Goal: Task Accomplishment & Management: Complete application form

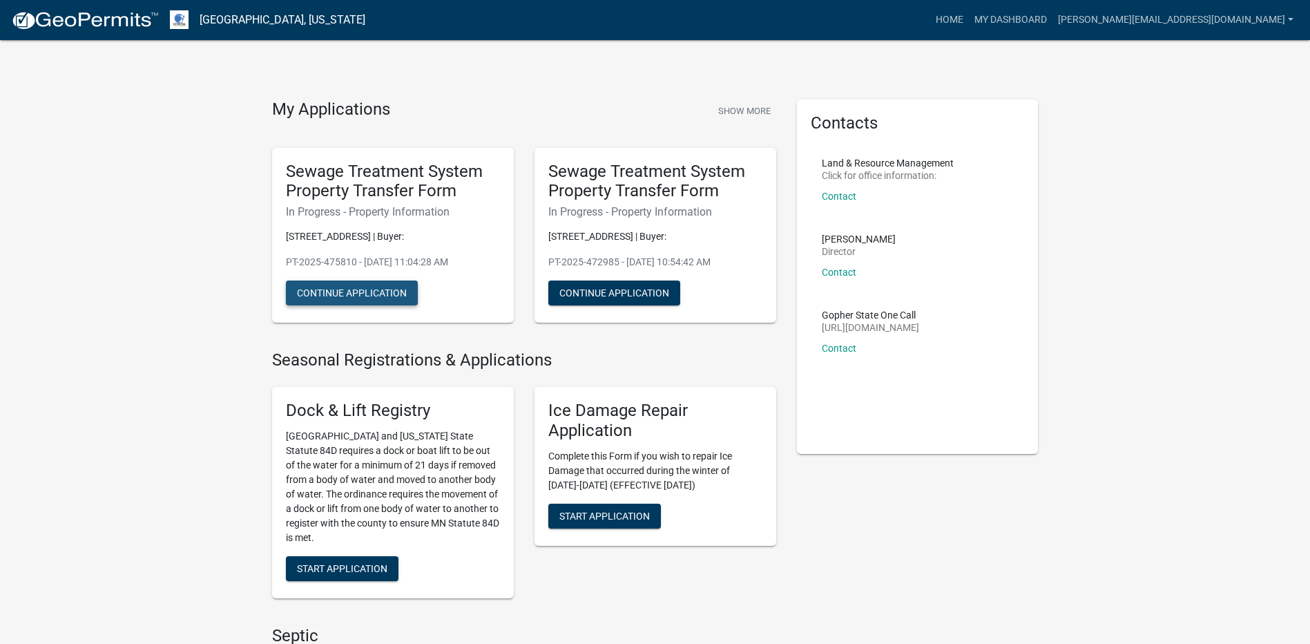
click at [369, 298] on button "Continue Application" at bounding box center [352, 292] width 132 height 25
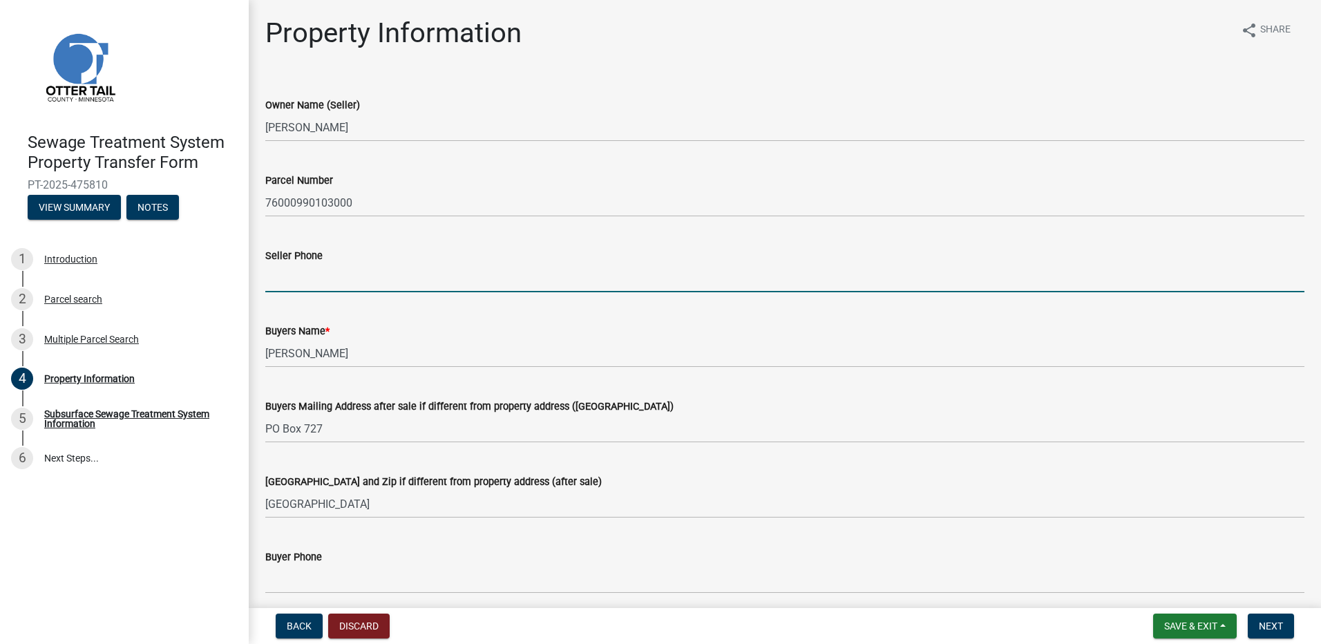
click at [316, 280] on input "Seller Phone" at bounding box center [784, 278] width 1039 height 28
type input "[PHONE_NUMBER]"
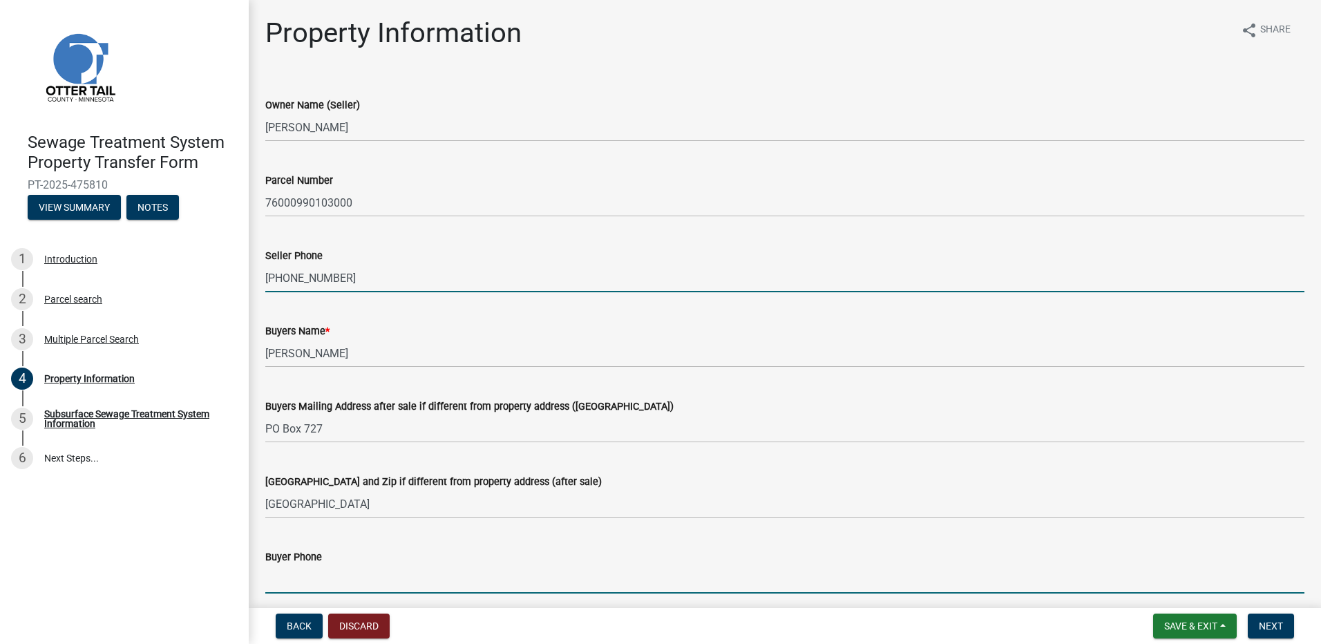
click at [306, 581] on input "Buyer Phone" at bounding box center [784, 579] width 1039 height 28
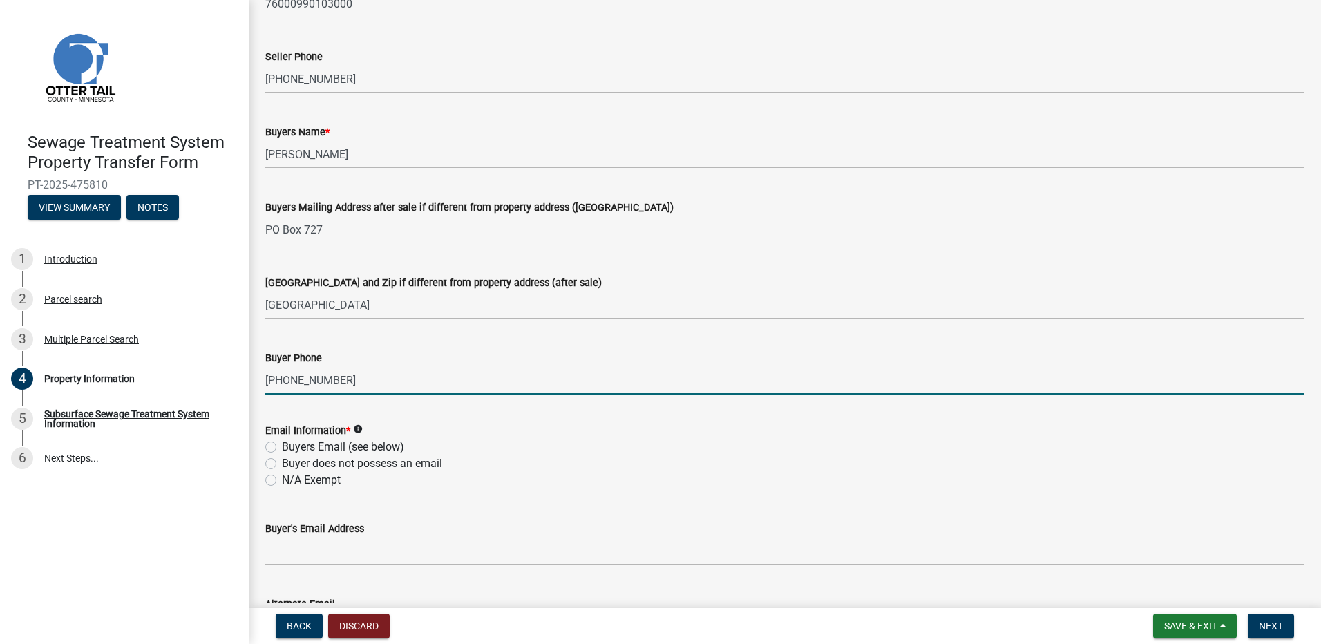
scroll to position [207, 0]
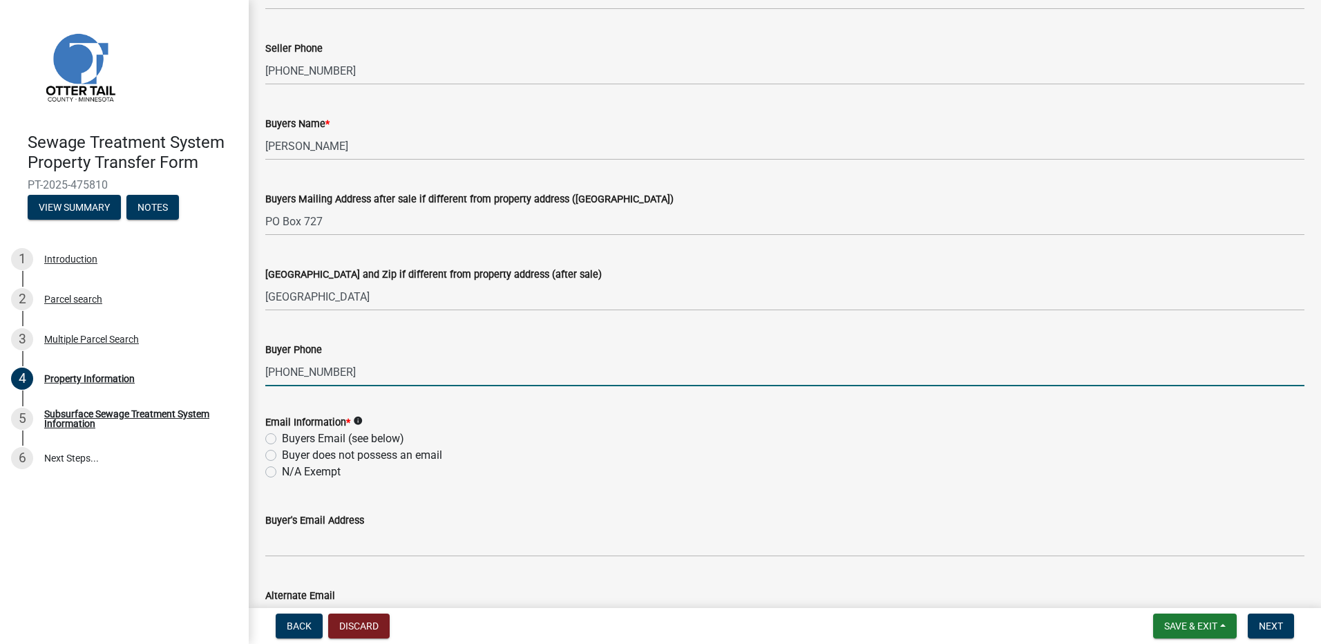
type input "[PHONE_NUMBER]"
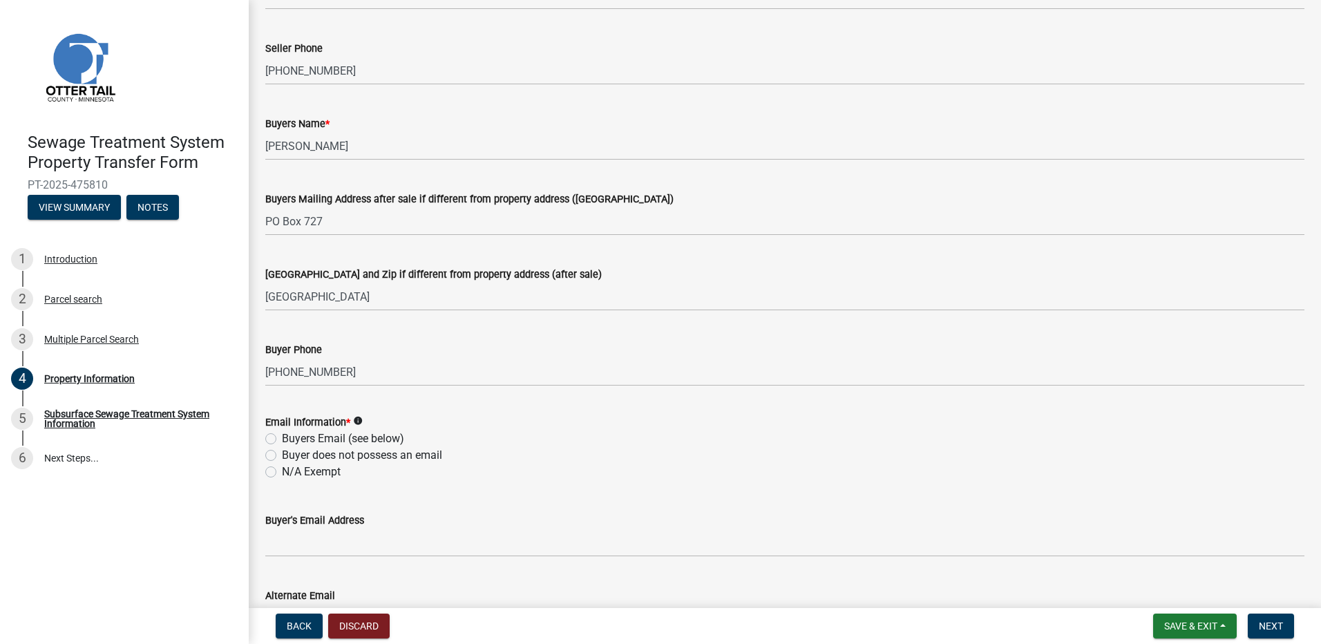
click at [271, 445] on div "Buyers Email (see below)" at bounding box center [784, 438] width 1039 height 17
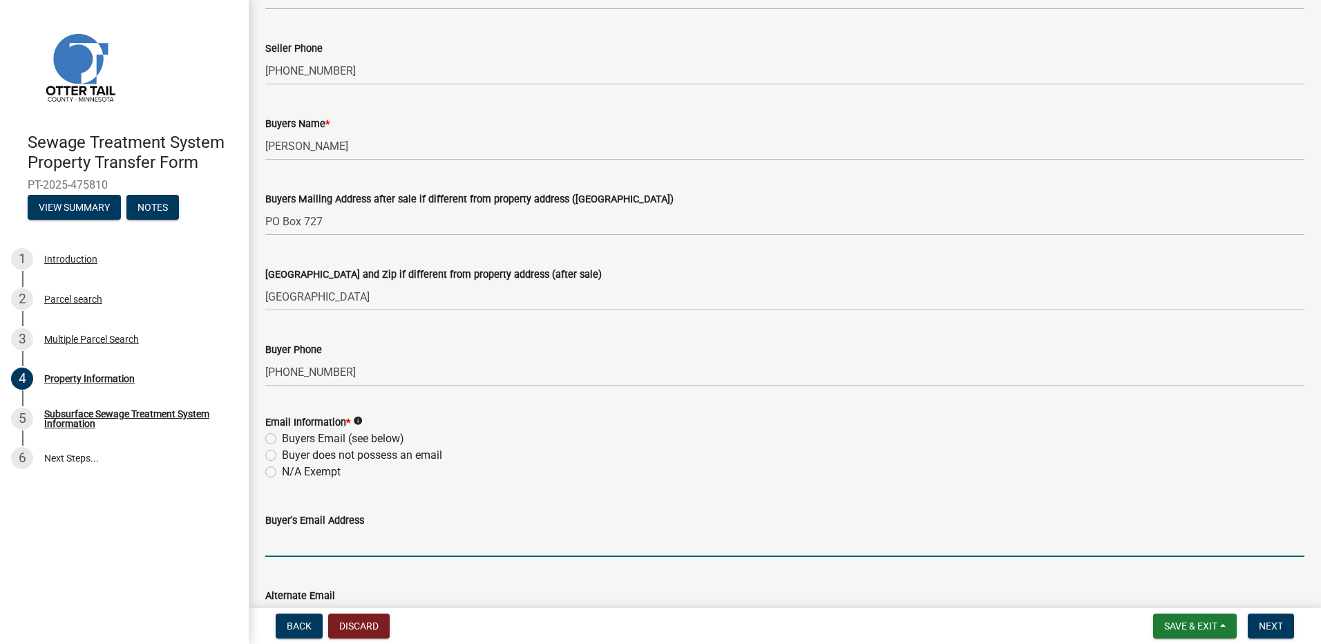
drag, startPoint x: 271, startPoint y: 445, endPoint x: 285, endPoint y: 548, distance: 104.6
click at [285, 548] on input "Buyer's Email Address" at bounding box center [784, 542] width 1039 height 28
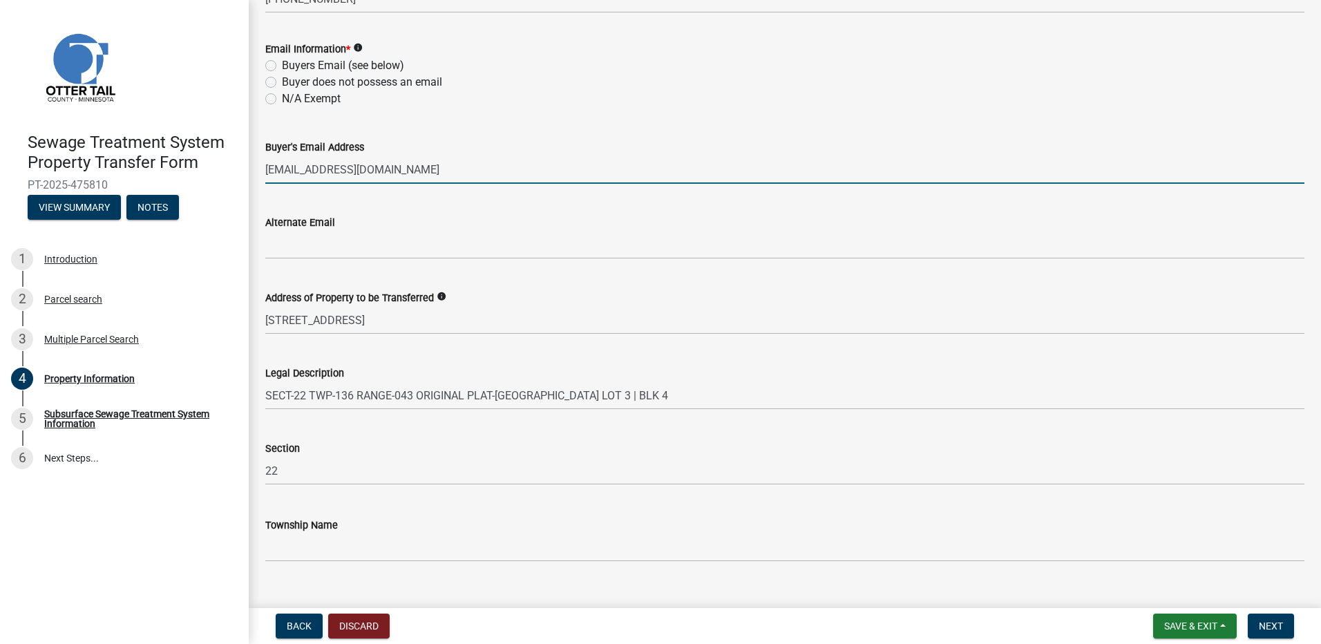
scroll to position [604, 0]
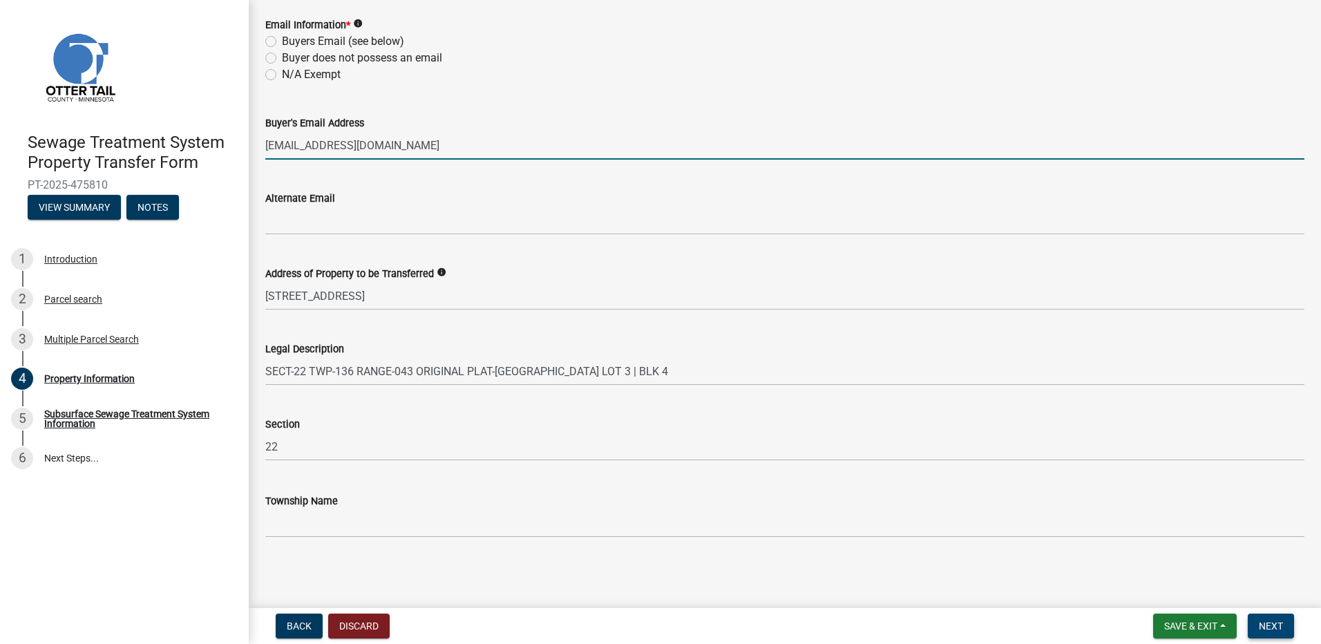
type input "[EMAIL_ADDRESS][DOMAIN_NAME]"
click at [1274, 629] on span "Next" at bounding box center [1270, 625] width 24 height 11
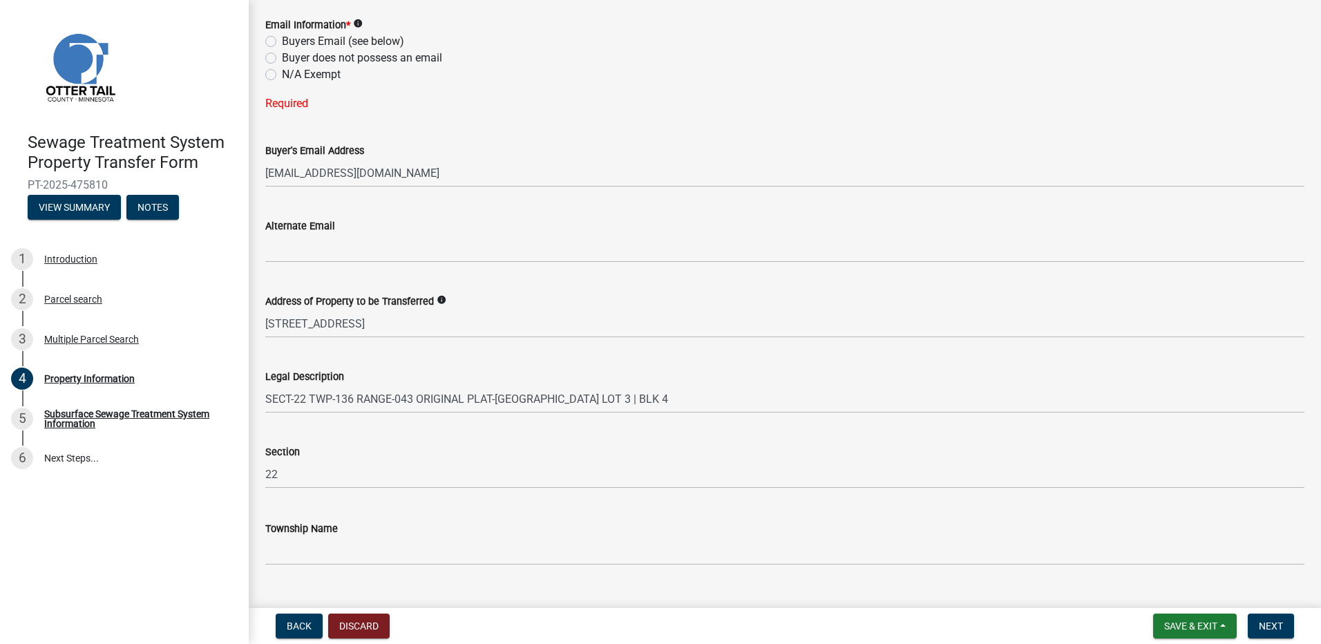
click at [282, 40] on label "Buyers Email (see below)" at bounding box center [343, 41] width 122 height 17
click at [282, 40] on input "Buyers Email (see below)" at bounding box center [286, 37] width 9 height 9
radio input "true"
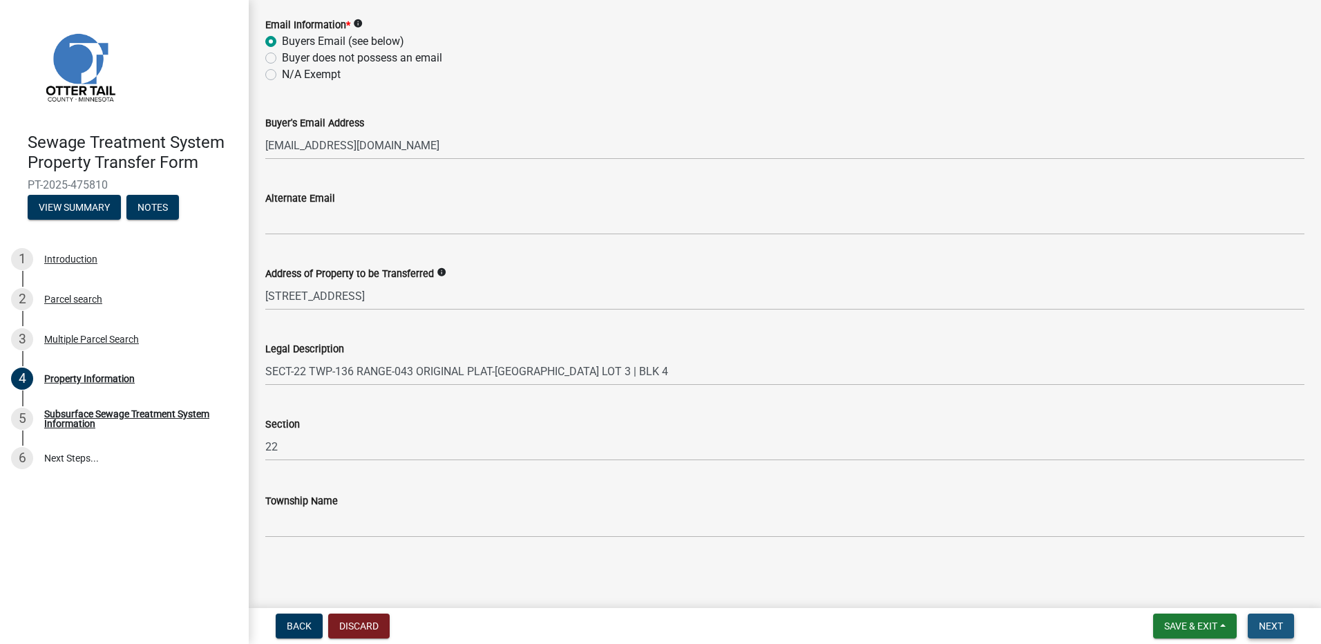
click at [1286, 629] on button "Next" at bounding box center [1270, 625] width 46 height 25
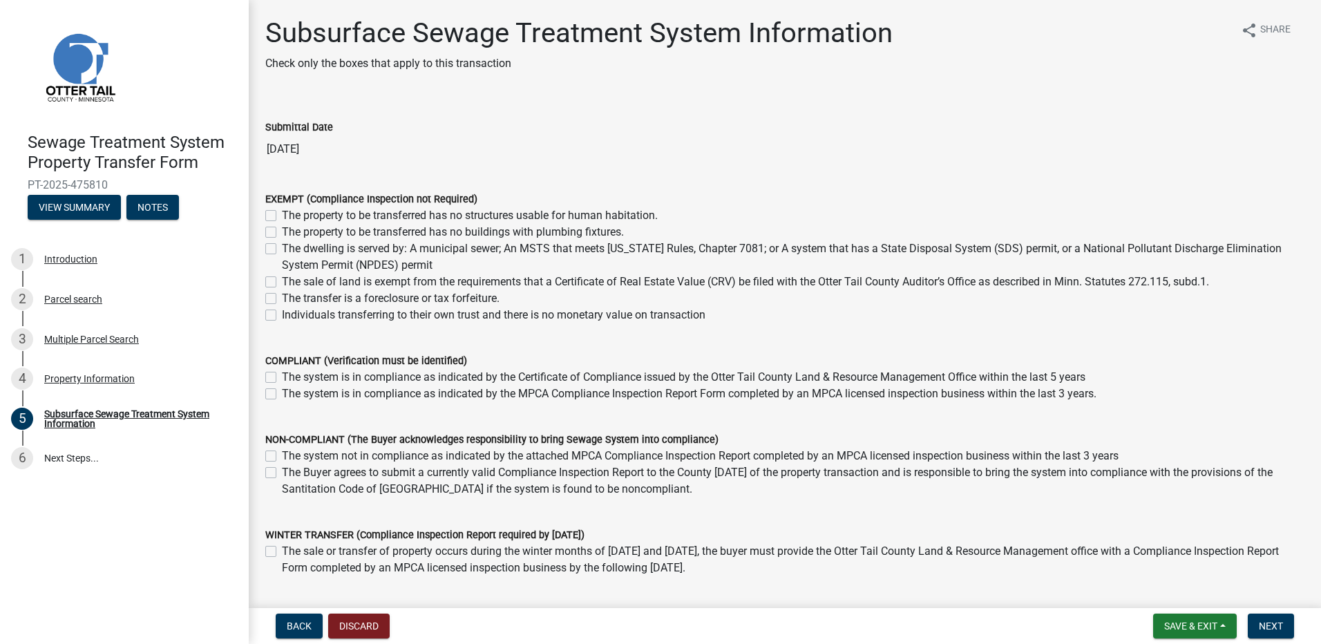
drag, startPoint x: 272, startPoint y: 250, endPoint x: 382, endPoint y: 290, distance: 116.9
click at [282, 251] on label "The dwelling is served by: A municipal sewer; An MSTS that meets [US_STATE] Rul…" at bounding box center [793, 256] width 1022 height 33
click at [282, 249] on input "The dwelling is served by: A municipal sewer; An MSTS that meets [US_STATE] Rul…" at bounding box center [286, 244] width 9 height 9
checkbox input "true"
checkbox input "false"
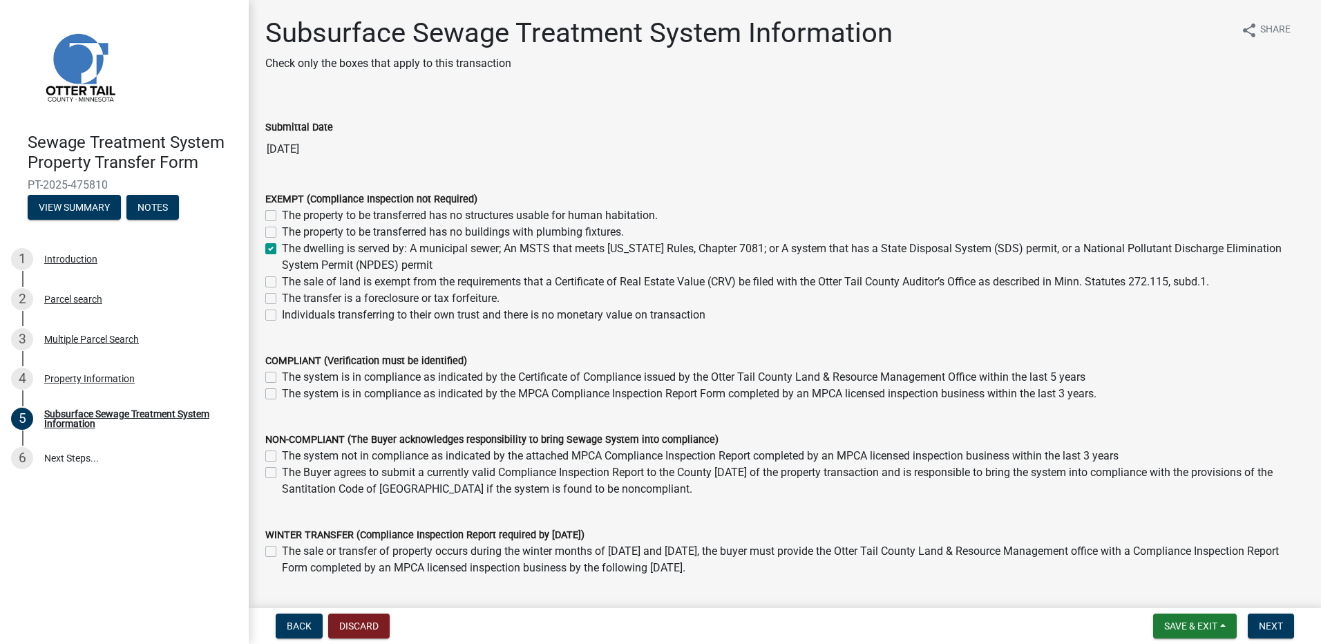
checkbox input "false"
checkbox input "true"
checkbox input "false"
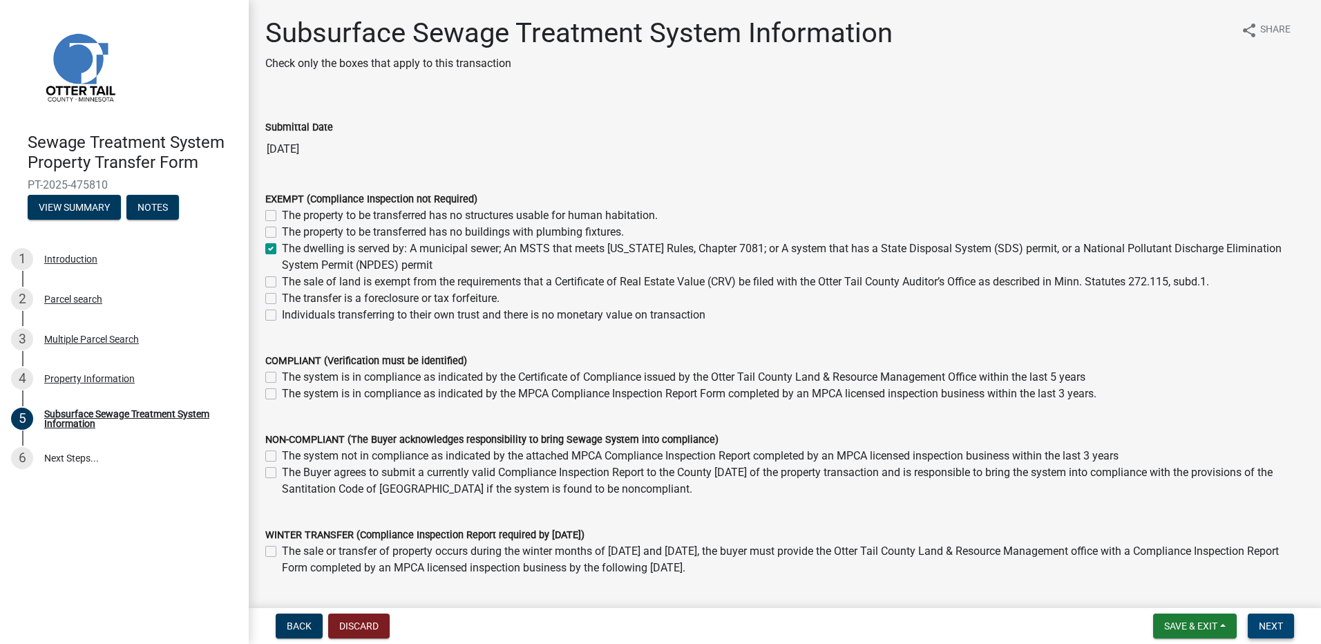
click at [1277, 631] on span "Next" at bounding box center [1270, 625] width 24 height 11
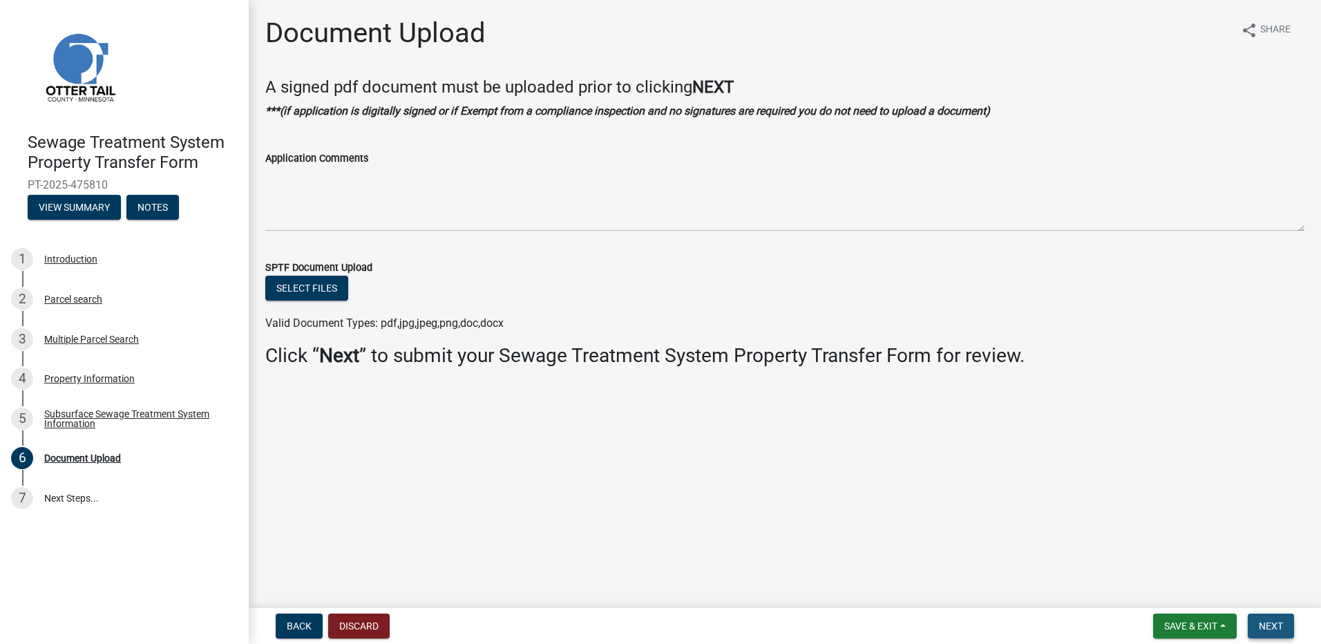
click at [1277, 631] on span "Next" at bounding box center [1270, 625] width 24 height 11
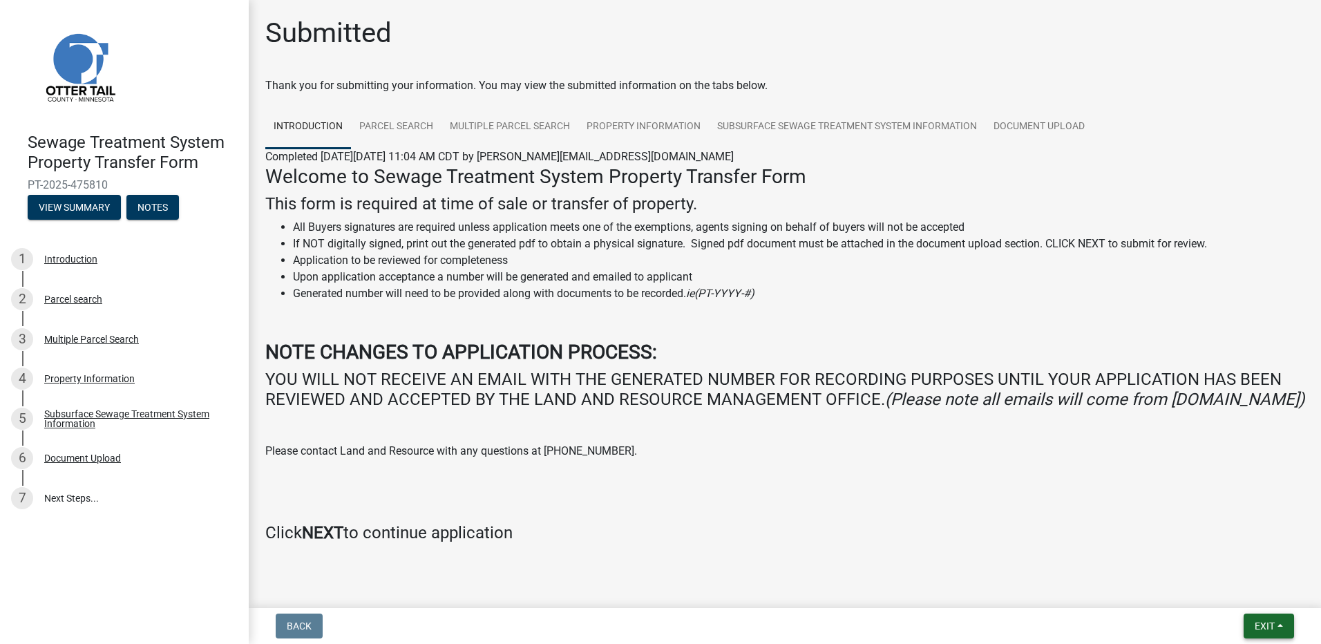
click at [1274, 628] on span "Exit" at bounding box center [1264, 625] width 20 height 11
click at [1235, 589] on button "Save & Exit" at bounding box center [1238, 589] width 111 height 33
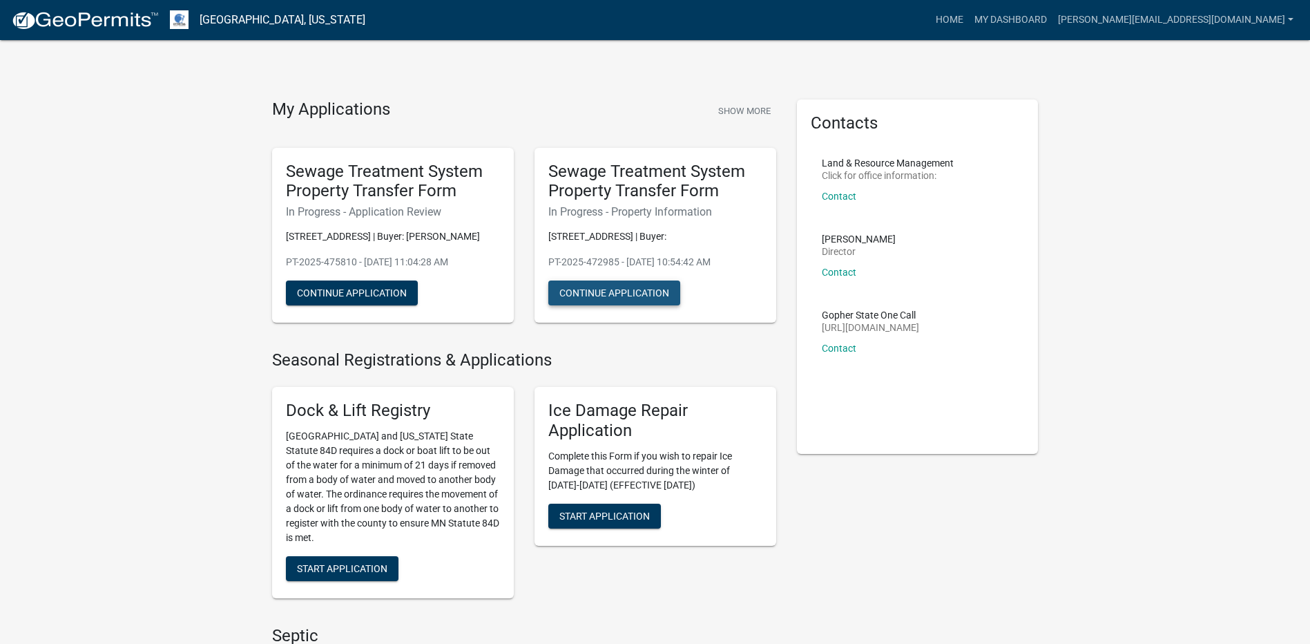
click at [609, 295] on button "Continue Application" at bounding box center [614, 292] width 132 height 25
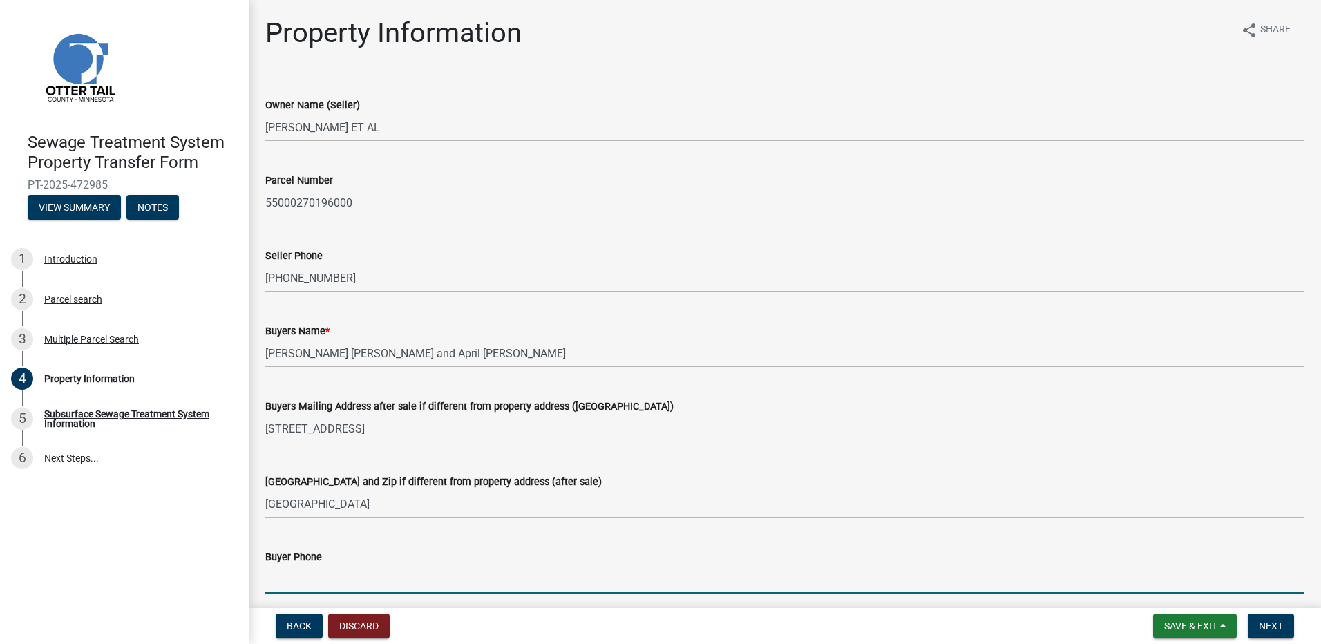
click at [303, 577] on input "Buyer Phone" at bounding box center [784, 579] width 1039 height 28
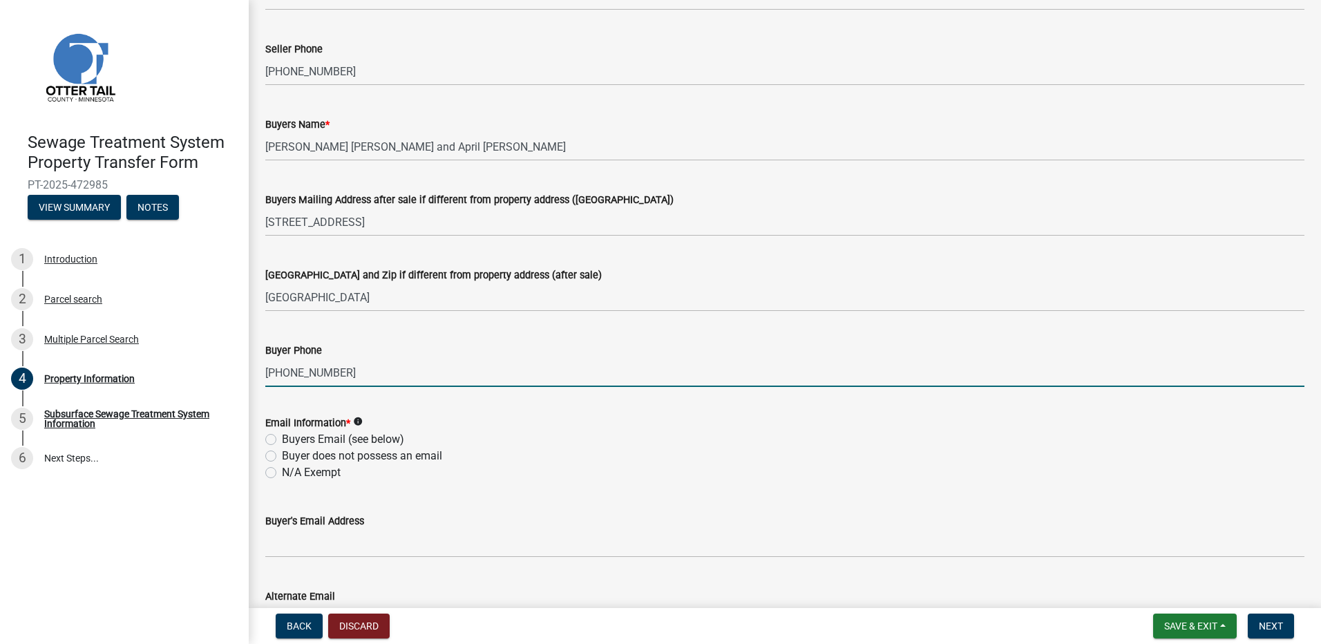
scroll to position [207, 0]
type input "[PHONE_NUMBER]"
click at [282, 441] on label "Buyers Email (see below)" at bounding box center [343, 438] width 122 height 17
click at [282, 439] on input "Buyers Email (see below)" at bounding box center [286, 434] width 9 height 9
radio input "true"
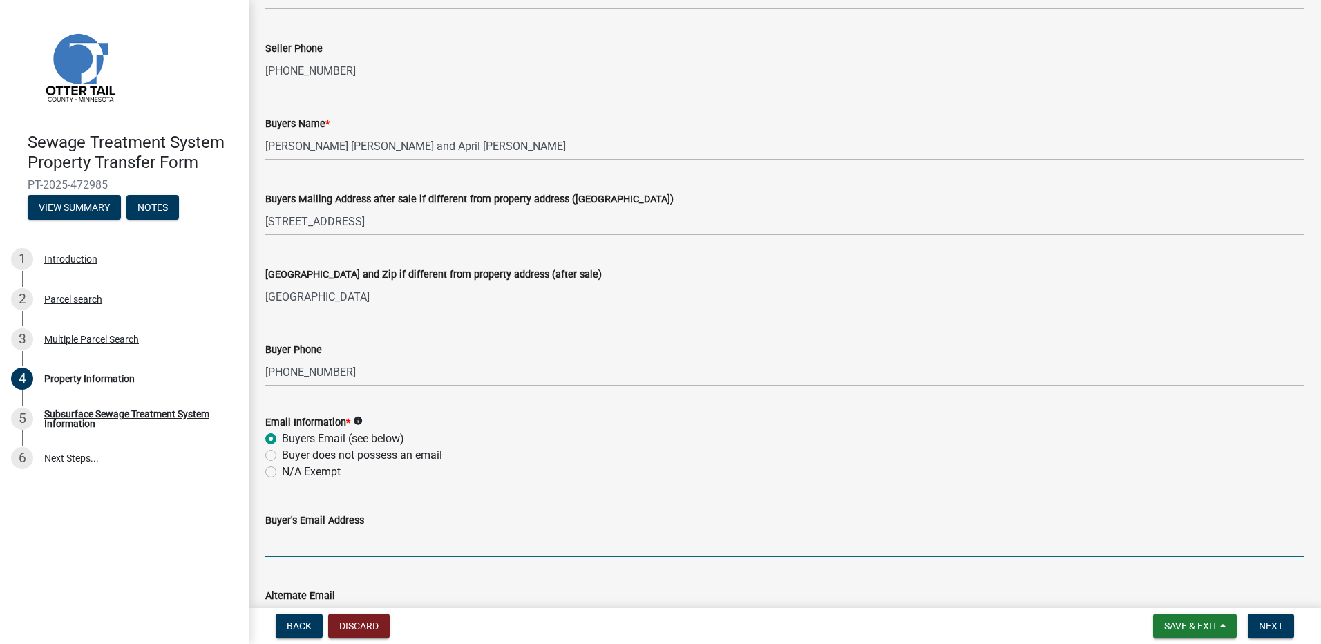
click at [287, 546] on input "Buyer's Email Address" at bounding box center [784, 542] width 1039 height 28
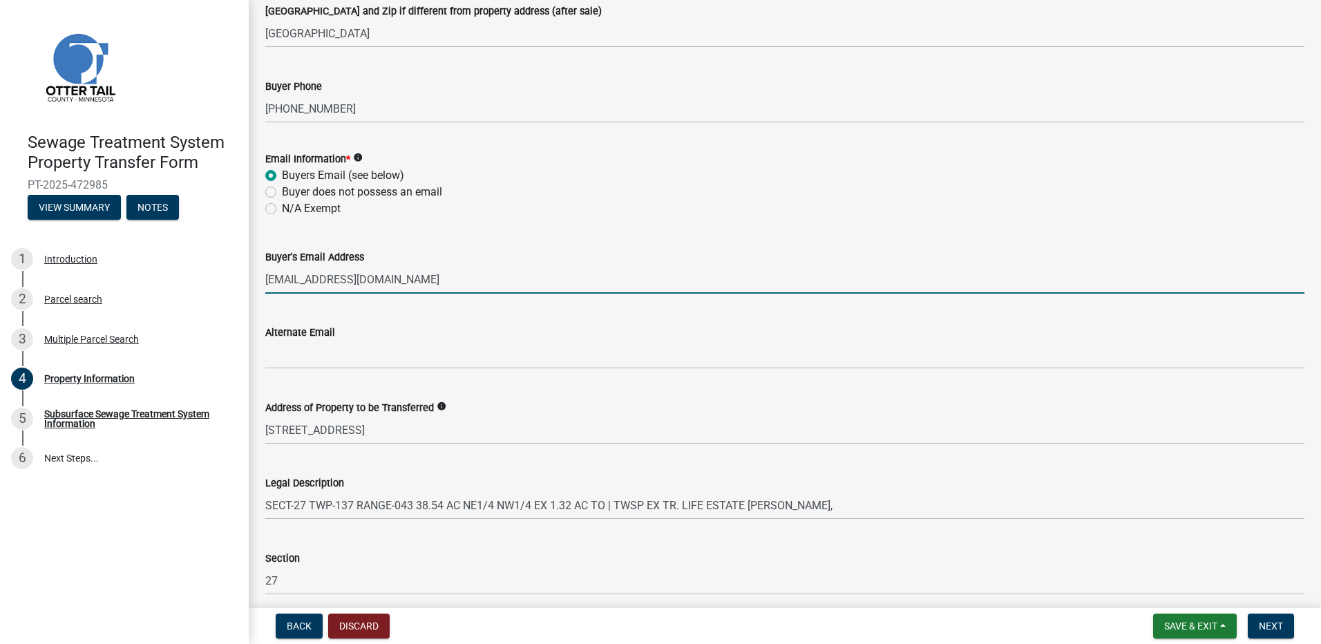
scroll to position [483, 0]
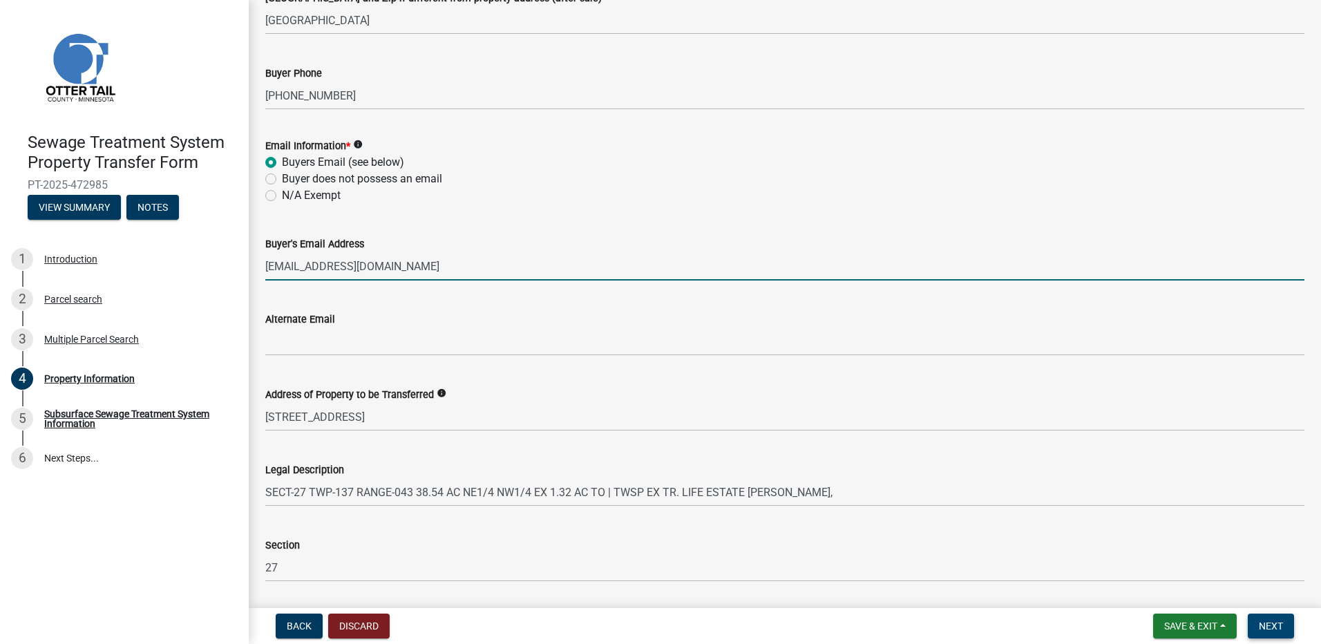
type input "[EMAIL_ADDRESS][DOMAIN_NAME]"
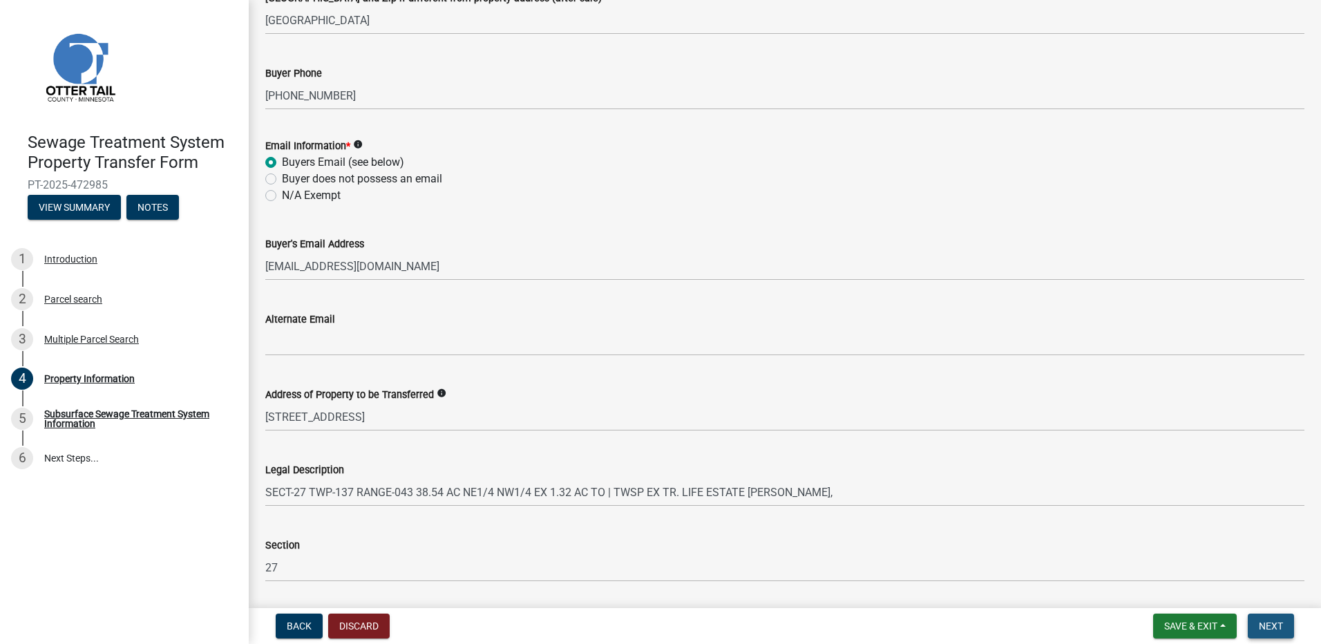
click at [1269, 628] on span "Next" at bounding box center [1270, 625] width 24 height 11
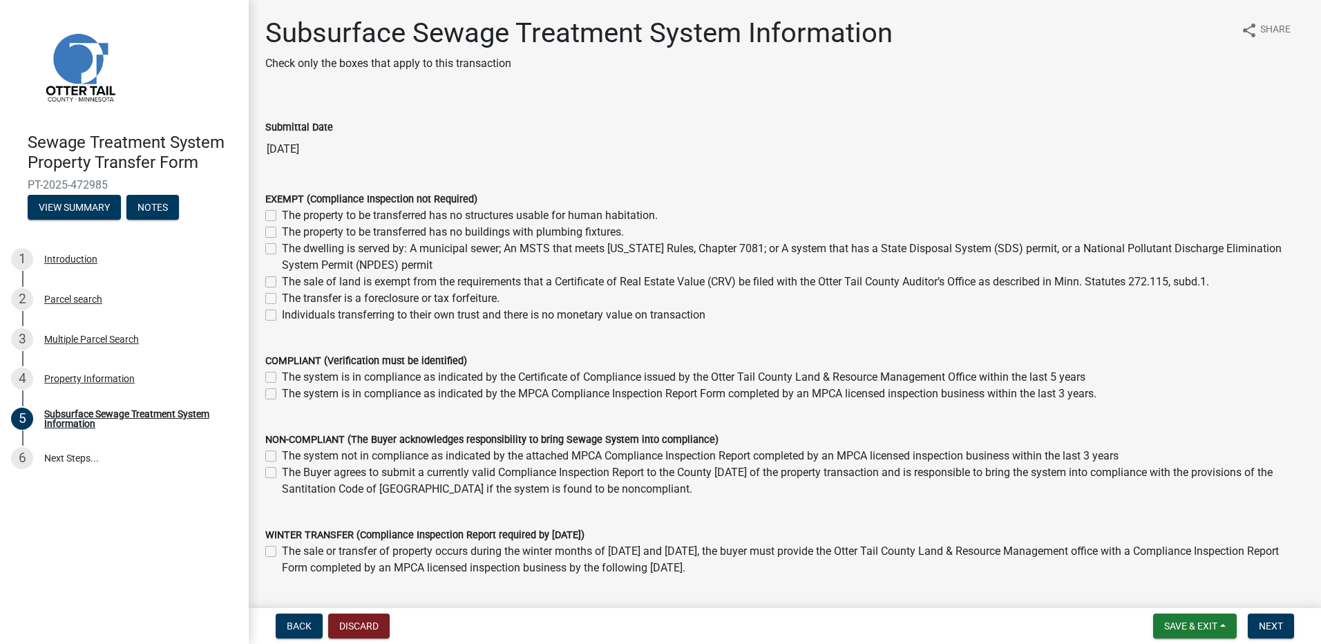
click at [282, 457] on label "The system not in compliance as indicated by the attached MPCA Compliance Inspe…" at bounding box center [700, 456] width 836 height 17
click at [282, 457] on input "The system not in compliance as indicated by the attached MPCA Compliance Inspe…" at bounding box center [286, 452] width 9 height 9
checkbox input "true"
click at [282, 470] on label "The Buyer agrees to submit a currently valid Compliance Inspection Report to th…" at bounding box center [793, 480] width 1022 height 33
click at [282, 470] on input "The Buyer agrees to submit a currently valid Compliance Inspection Report to th…" at bounding box center [286, 468] width 9 height 9
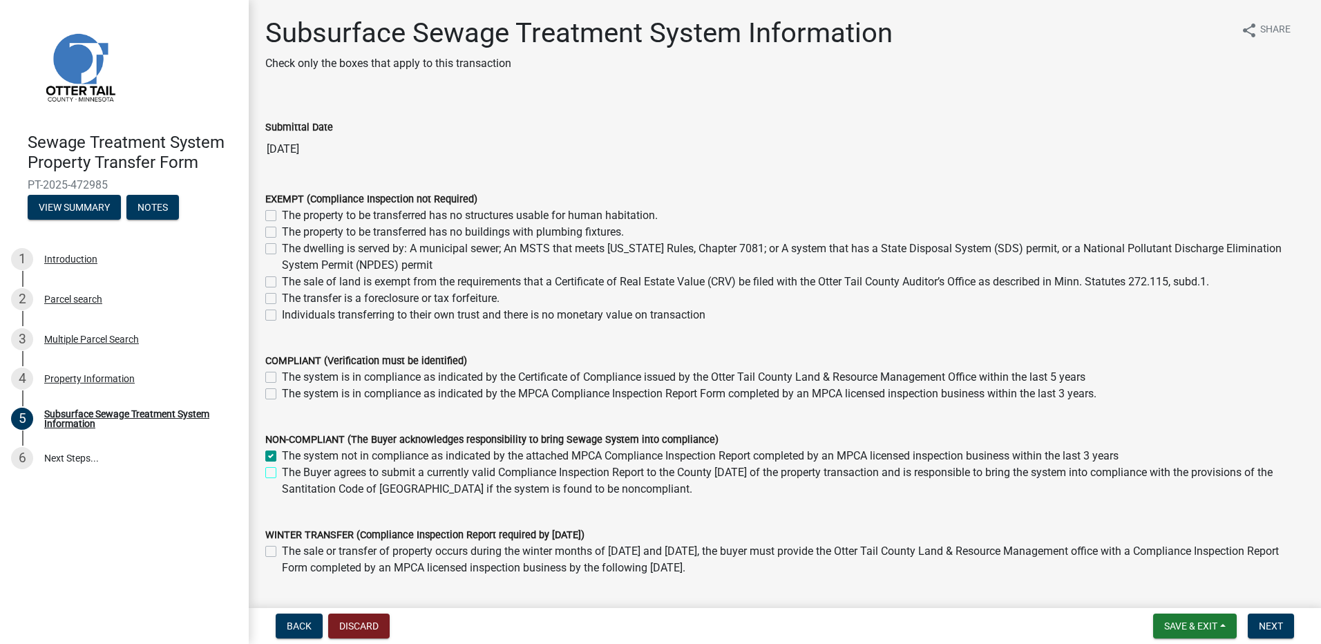
checkbox input "true"
click at [282, 455] on label "The system not in compliance as indicated by the attached MPCA Compliance Inspe…" at bounding box center [700, 456] width 836 height 17
click at [282, 455] on input "The system not in compliance as indicated by the attached MPCA Compliance Inspe…" at bounding box center [286, 452] width 9 height 9
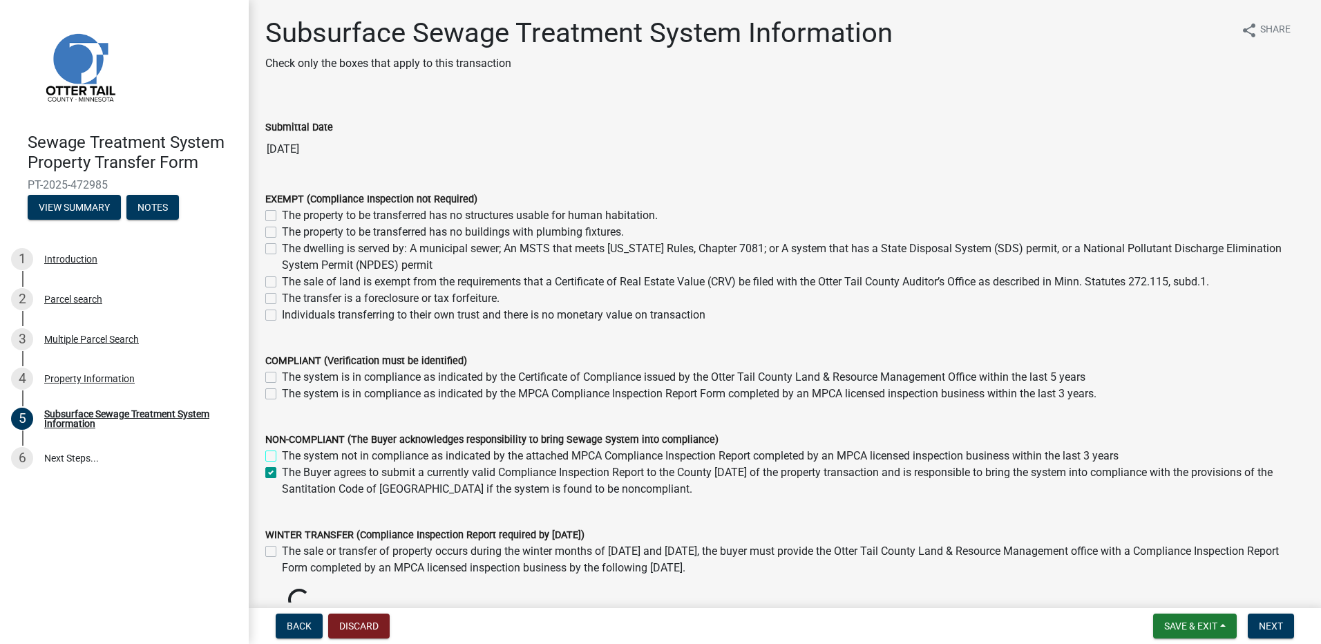
checkbox input "false"
checkbox input "true"
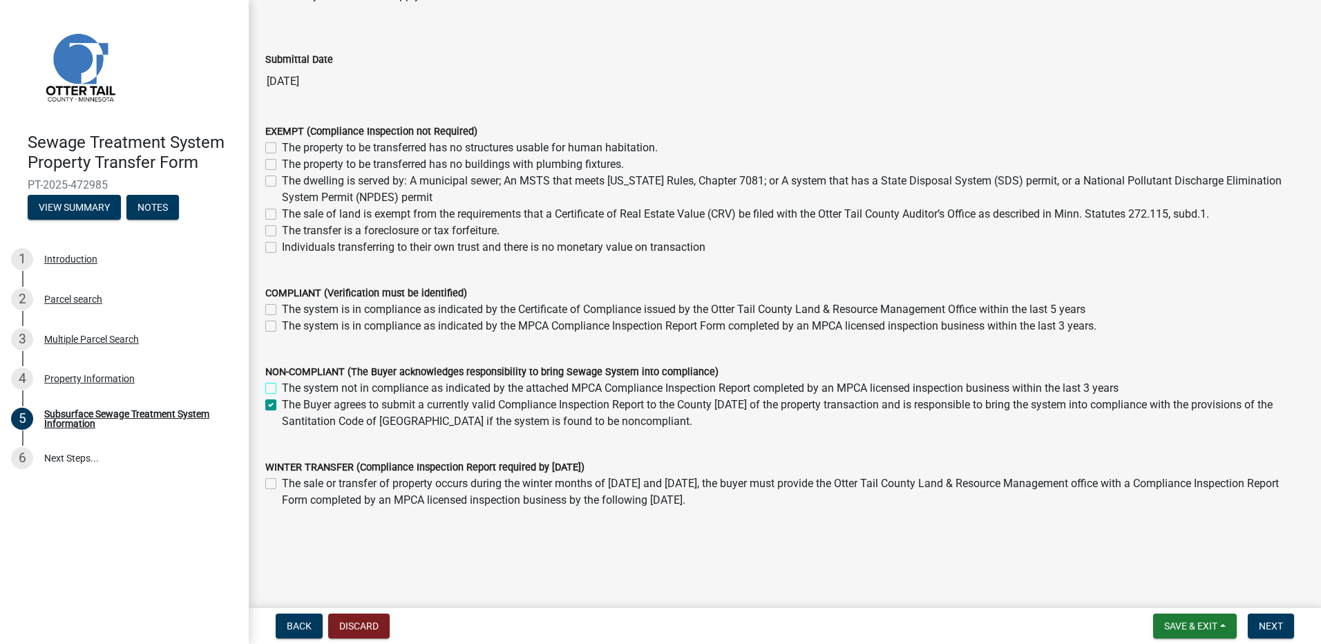
scroll to position [84, 0]
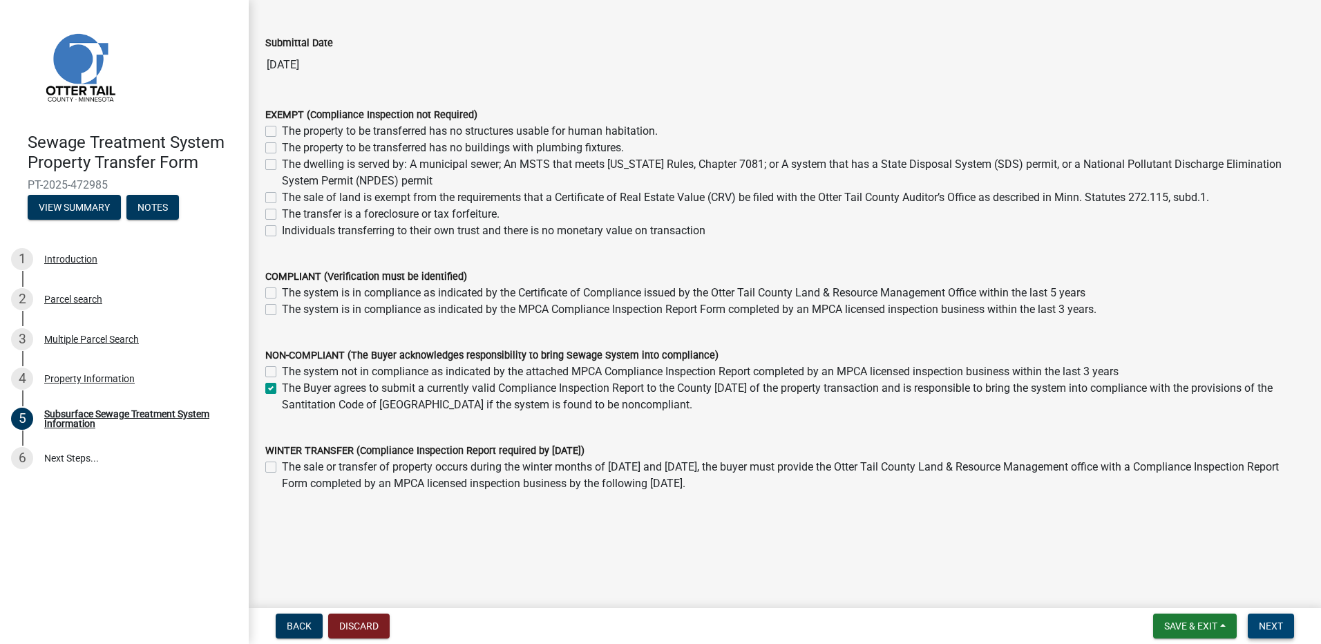
click at [1276, 628] on span "Next" at bounding box center [1270, 625] width 24 height 11
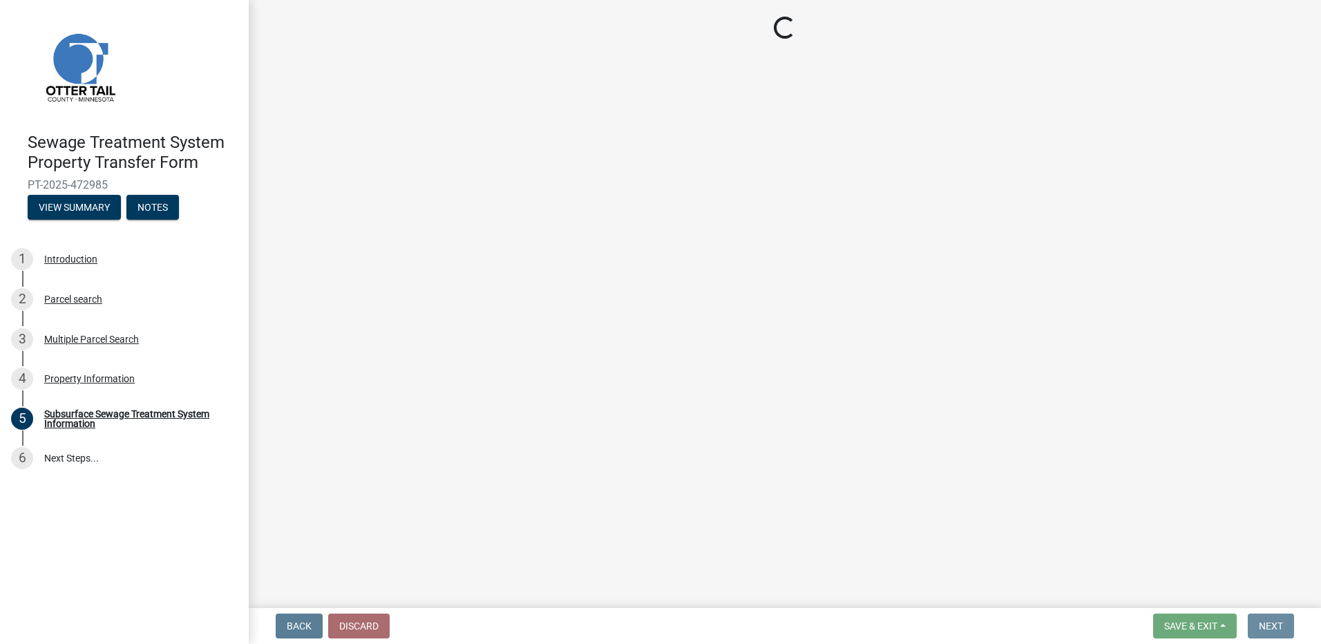
scroll to position [0, 0]
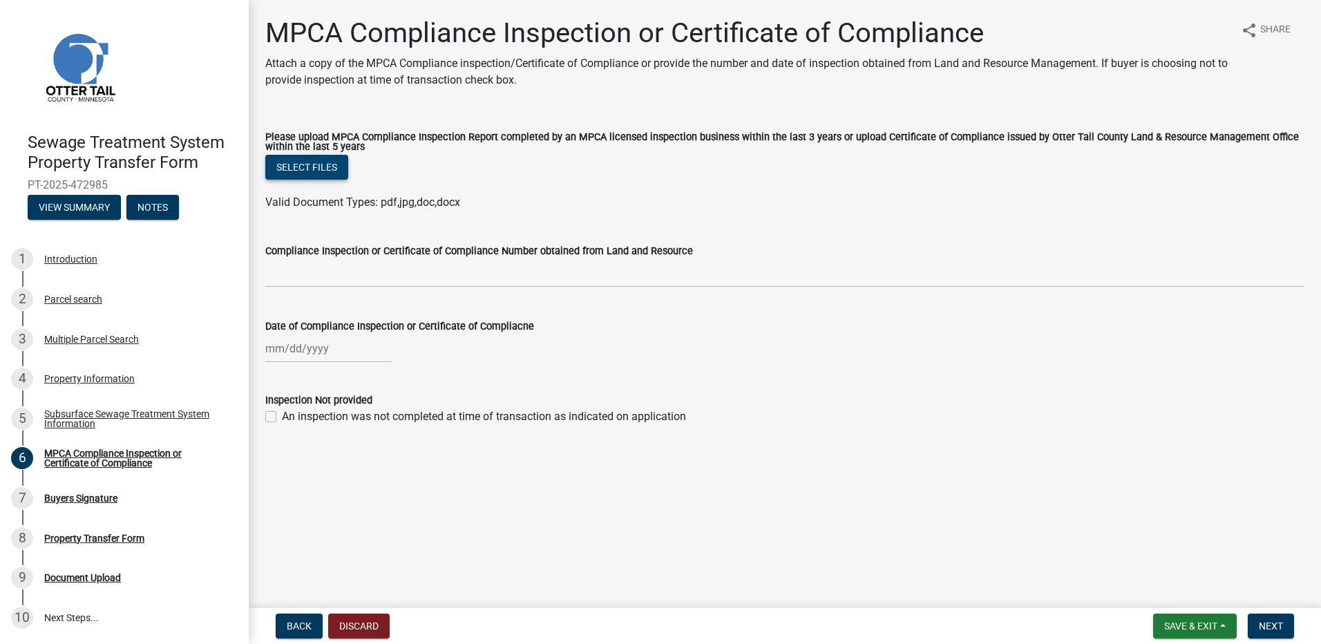
click at [311, 173] on button "Select files" at bounding box center [306, 167] width 83 height 25
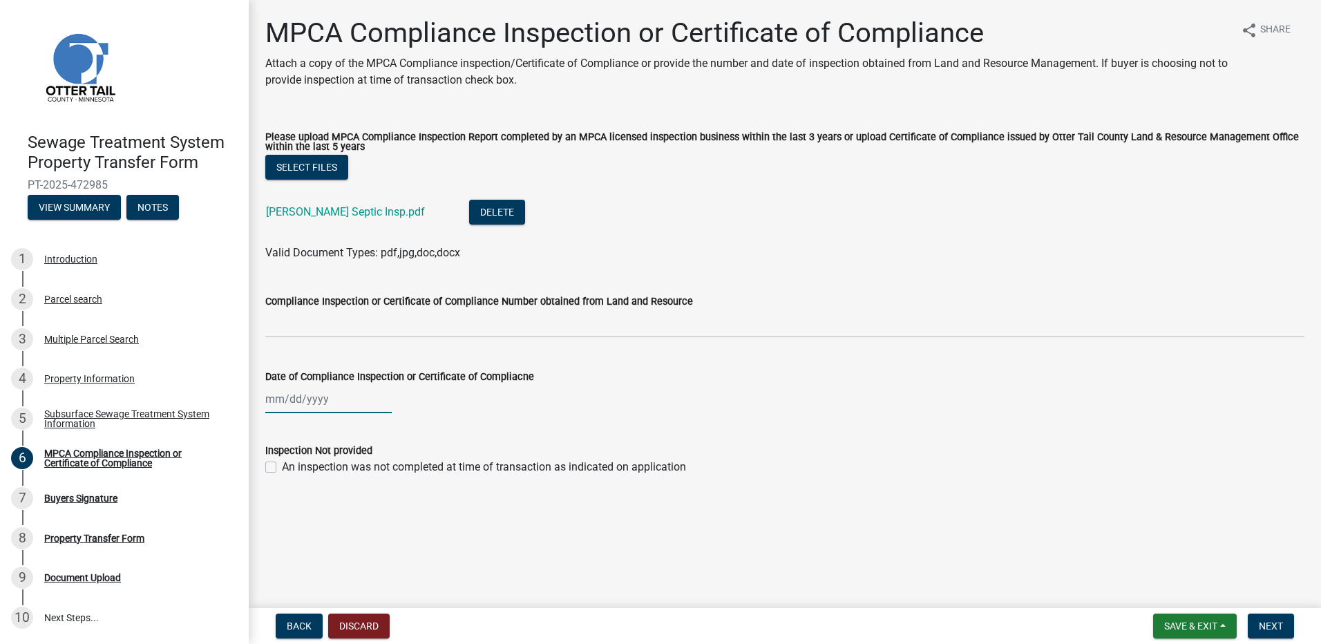
select select "9"
select select "2025"
click at [311, 400] on div "[PERSON_NAME] Feb Mar Apr [PERSON_NAME][DATE] Oct Nov [DATE] 1526 1527 1528 152…" at bounding box center [328, 399] width 126 height 28
click at [302, 428] on select "Jan Feb Mar Apr May Jun [DATE] Aug Sep Oct Nov Dec" at bounding box center [321, 429] width 56 height 21
select select "7"
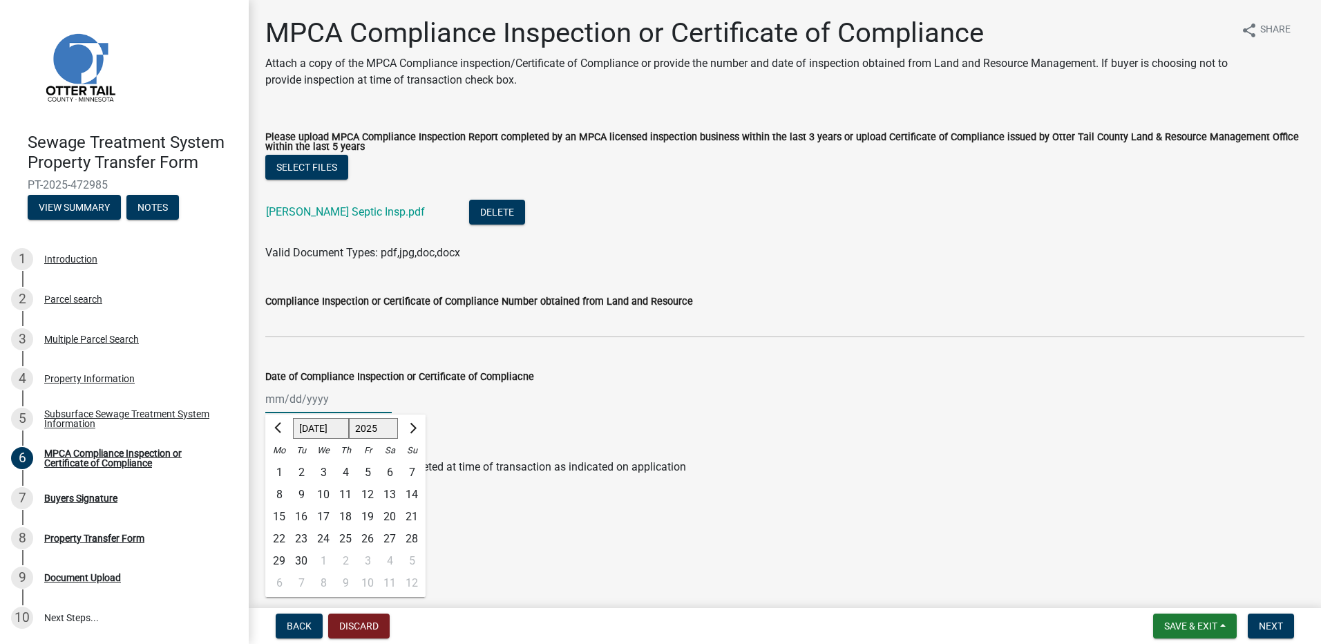
click at [293, 419] on select "Jan Feb Mar Apr May Jun [DATE] Aug Sep Oct Nov Dec" at bounding box center [321, 429] width 56 height 21
click at [303, 559] on div "29" at bounding box center [301, 561] width 22 height 22
type input "[DATE]"
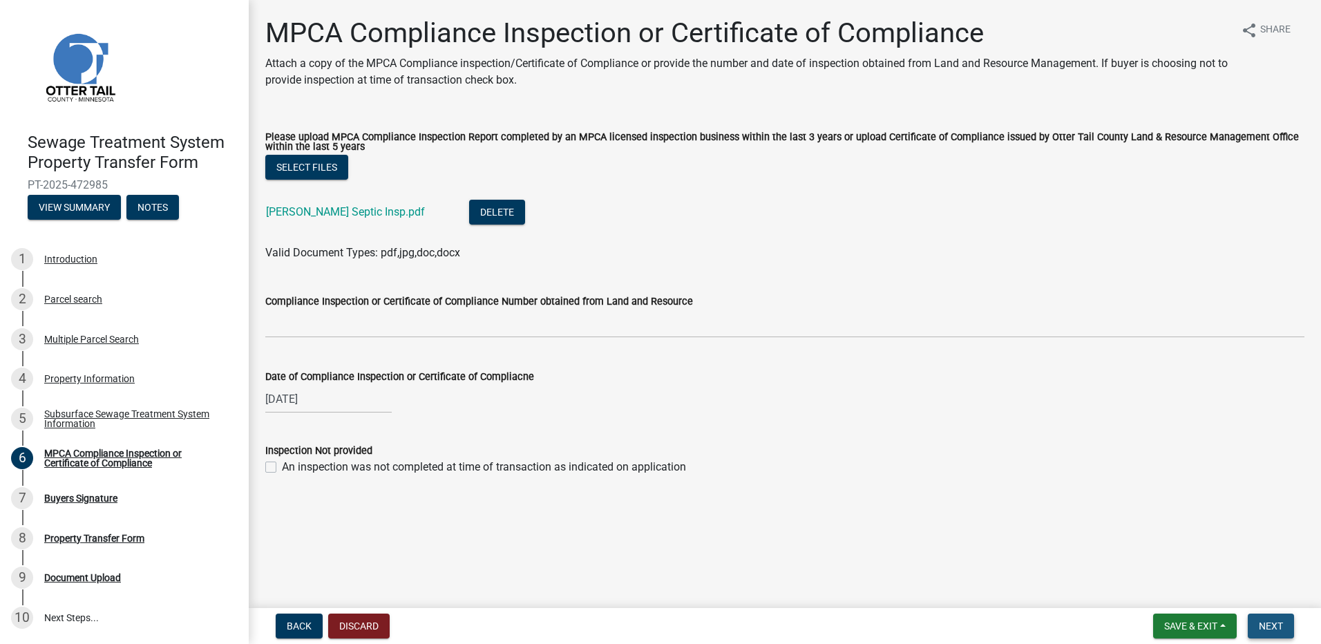
click at [1270, 628] on span "Next" at bounding box center [1270, 625] width 24 height 11
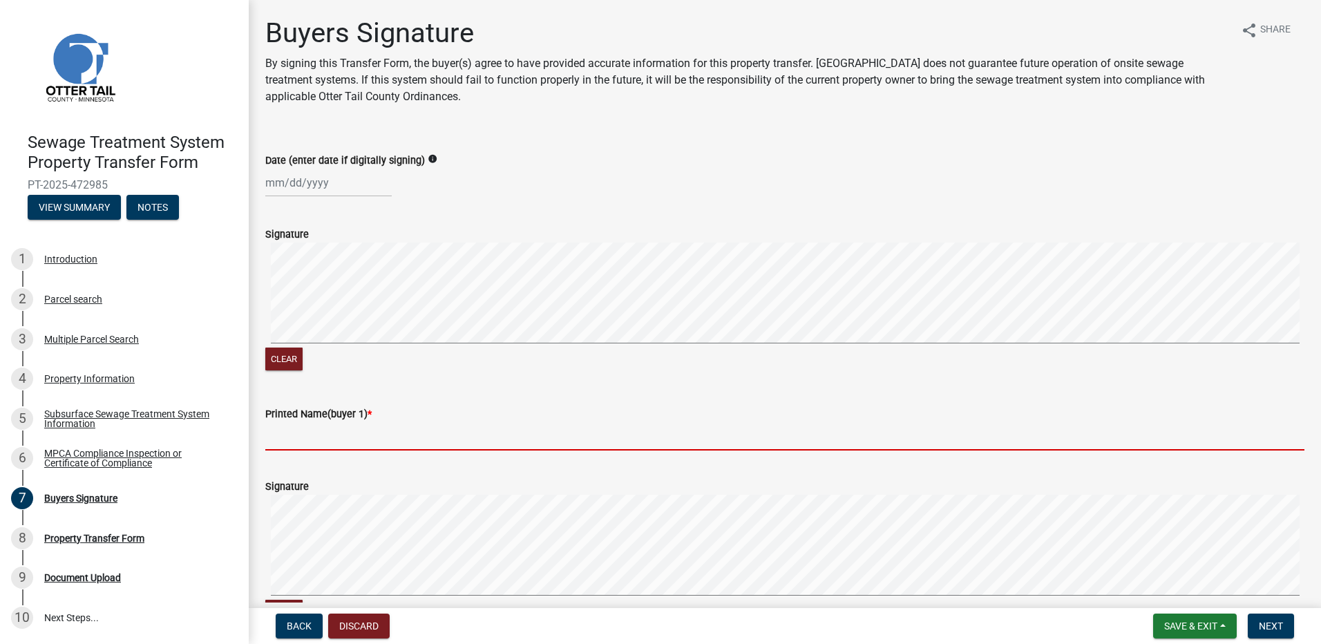
click at [296, 444] on input "Printed Name(buyer 1) *" at bounding box center [784, 436] width 1039 height 28
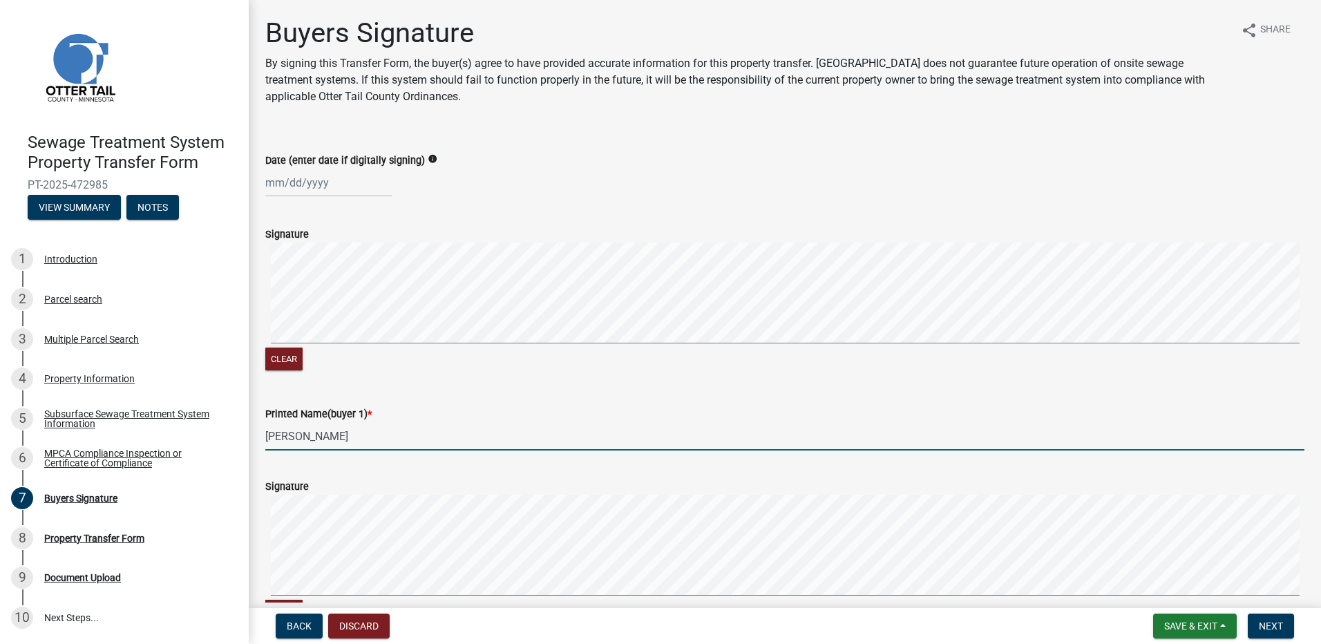
type input "[PERSON_NAME]"
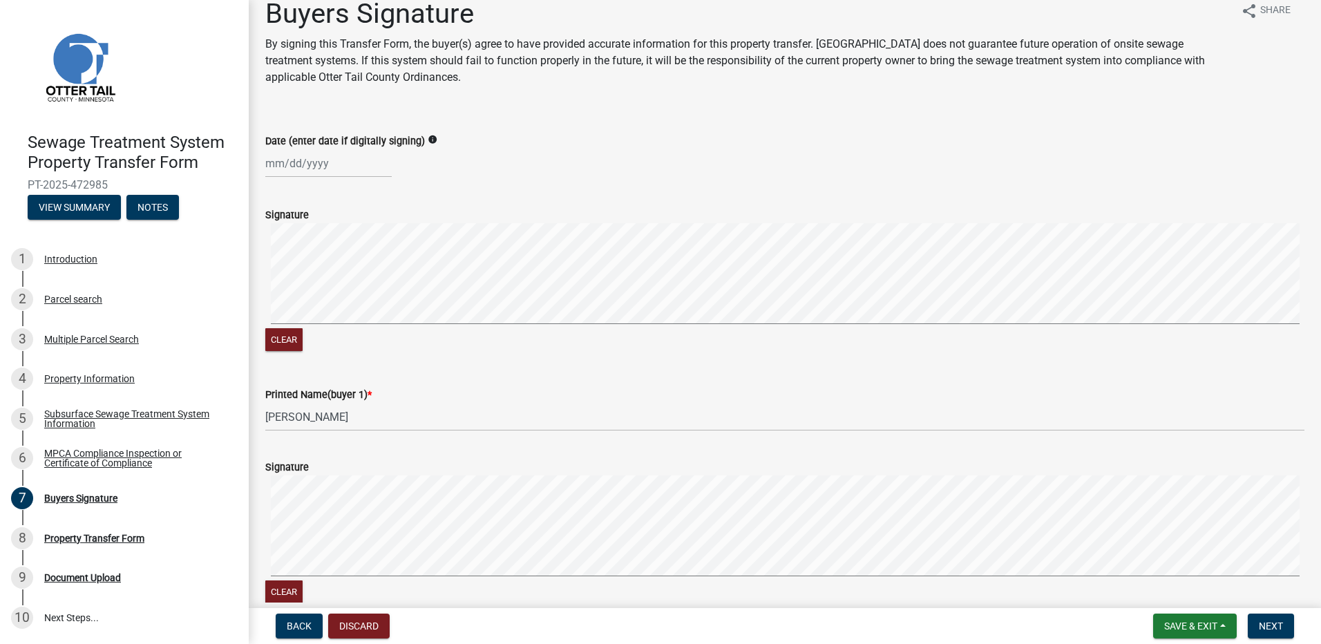
select select "9"
select select "2025"
click at [284, 164] on input "Date (enter date if digitally signing)" at bounding box center [328, 163] width 126 height 28
click at [368, 257] on div "12" at bounding box center [367, 259] width 22 height 22
type input "[DATE]"
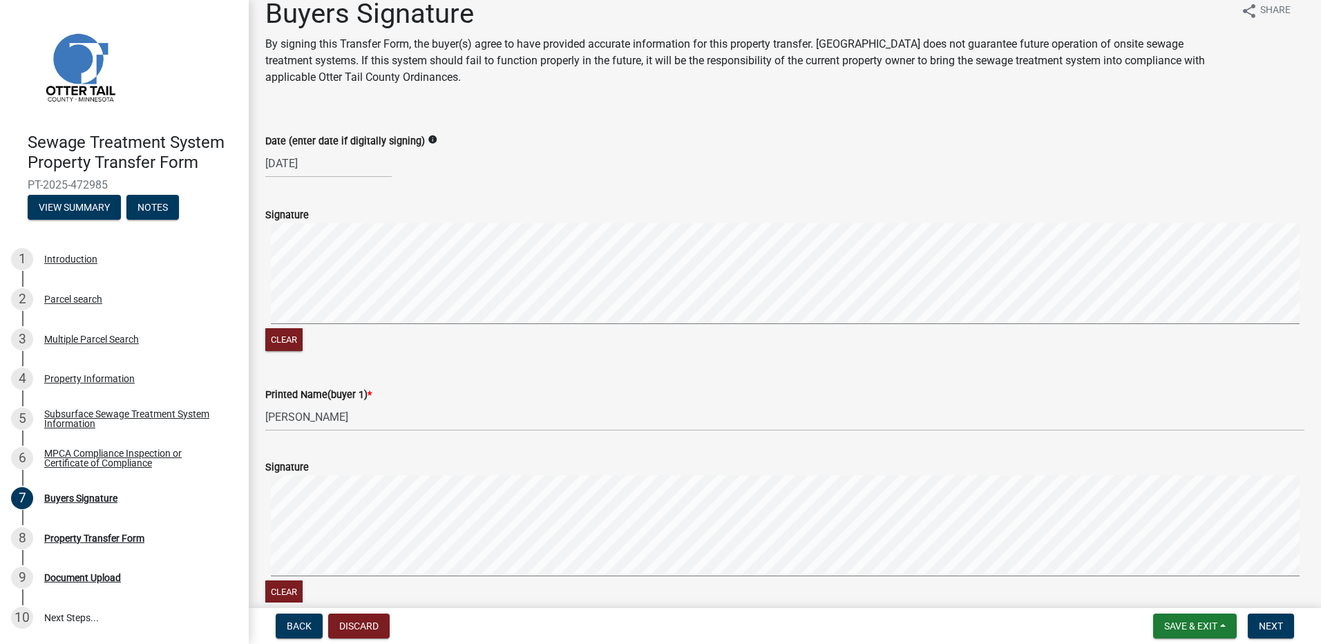
click at [454, 562] on signature-pad at bounding box center [784, 527] width 1039 height 105
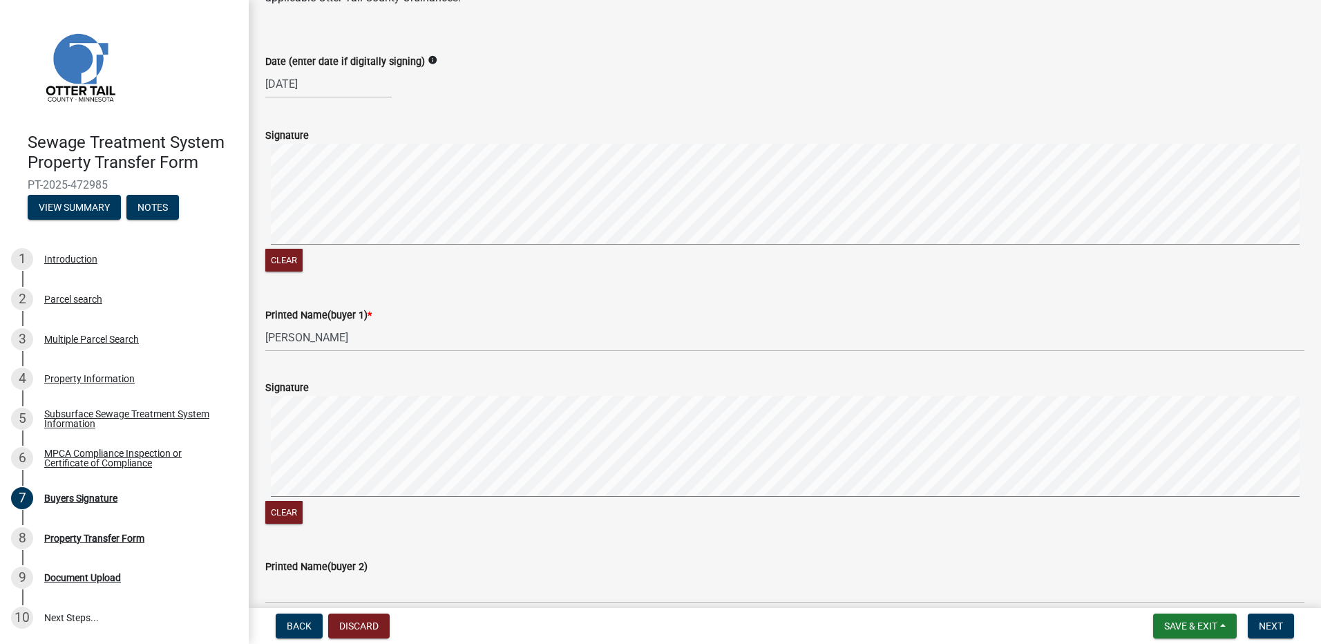
scroll to position [227, 0]
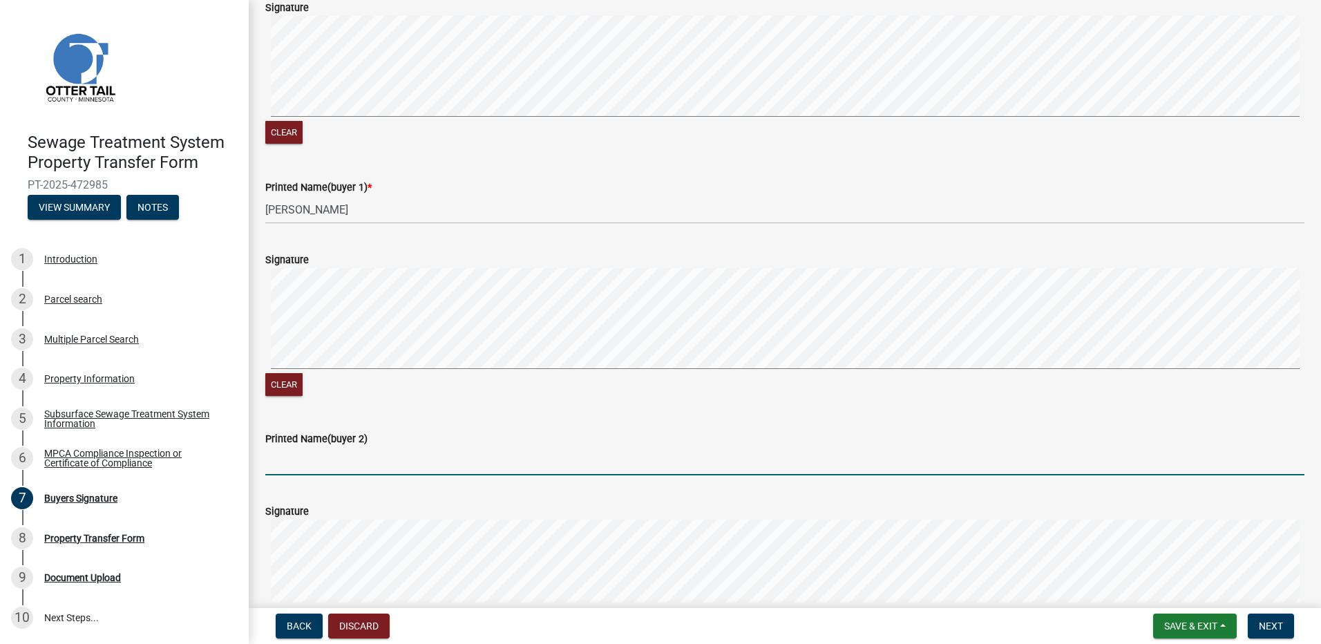
click at [270, 460] on input "Printed Name(buyer 2)" at bounding box center [784, 461] width 1039 height 28
type input "[PERSON_NAME]"
click at [1264, 624] on span "Next" at bounding box center [1270, 625] width 24 height 11
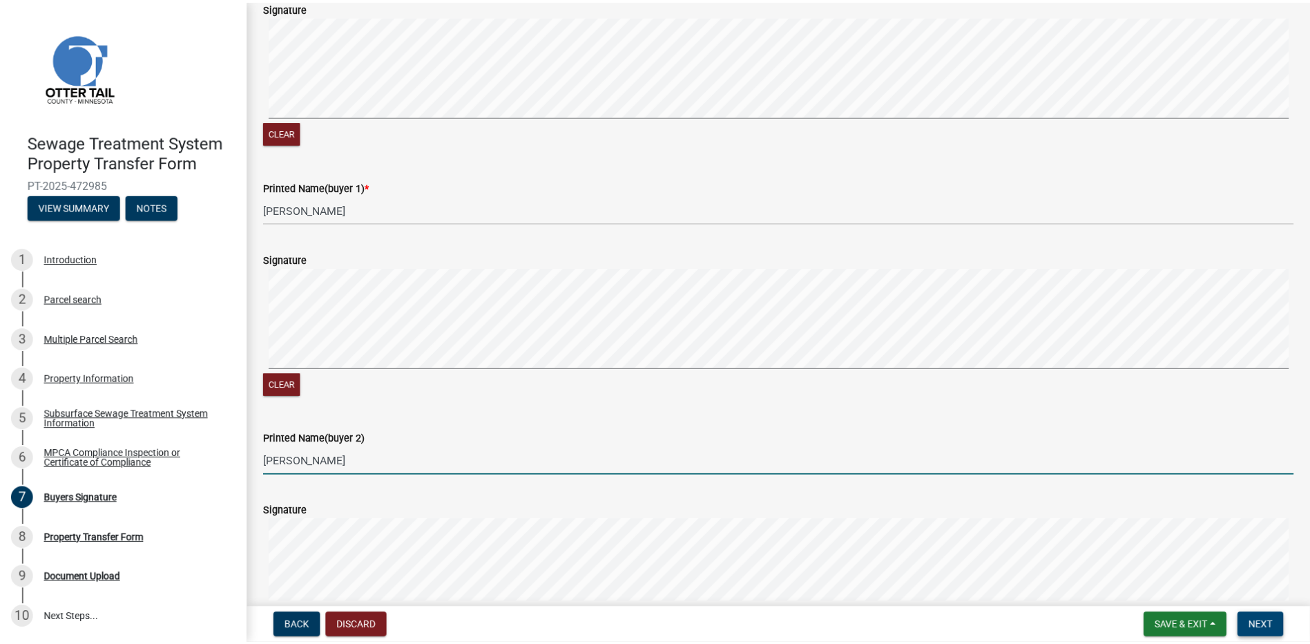
scroll to position [0, 0]
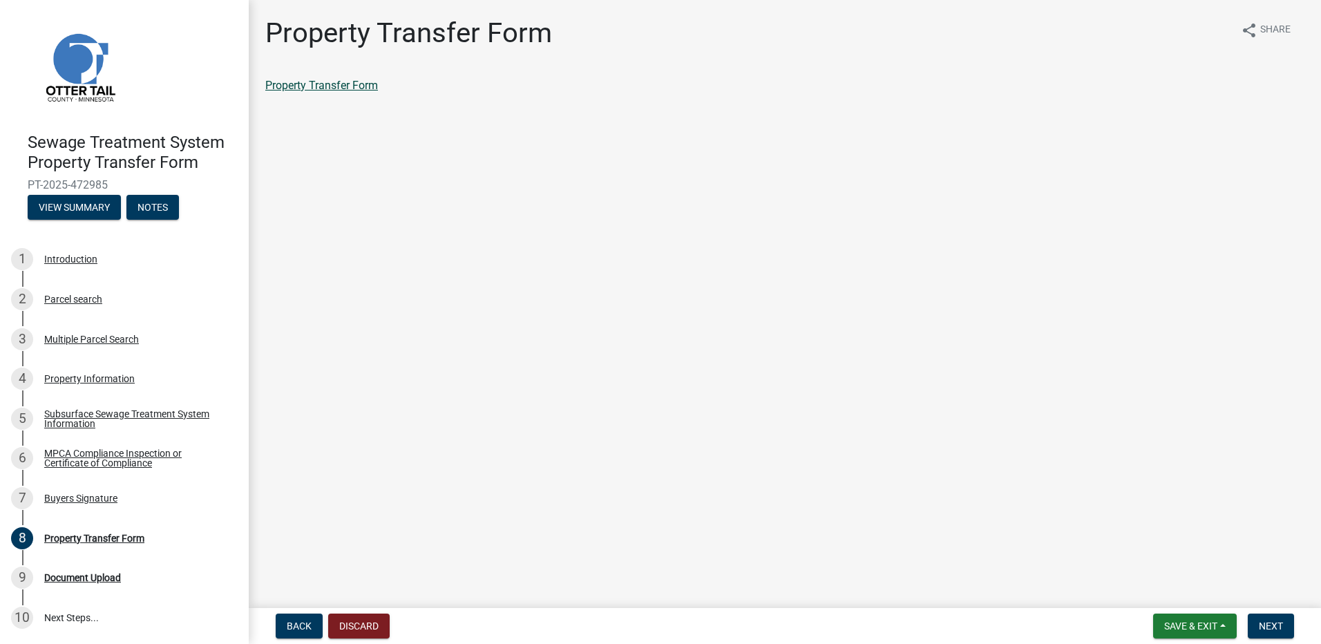
click at [326, 84] on link "Property Transfer Form" at bounding box center [321, 85] width 113 height 13
click at [1273, 620] on span "Next" at bounding box center [1270, 625] width 24 height 11
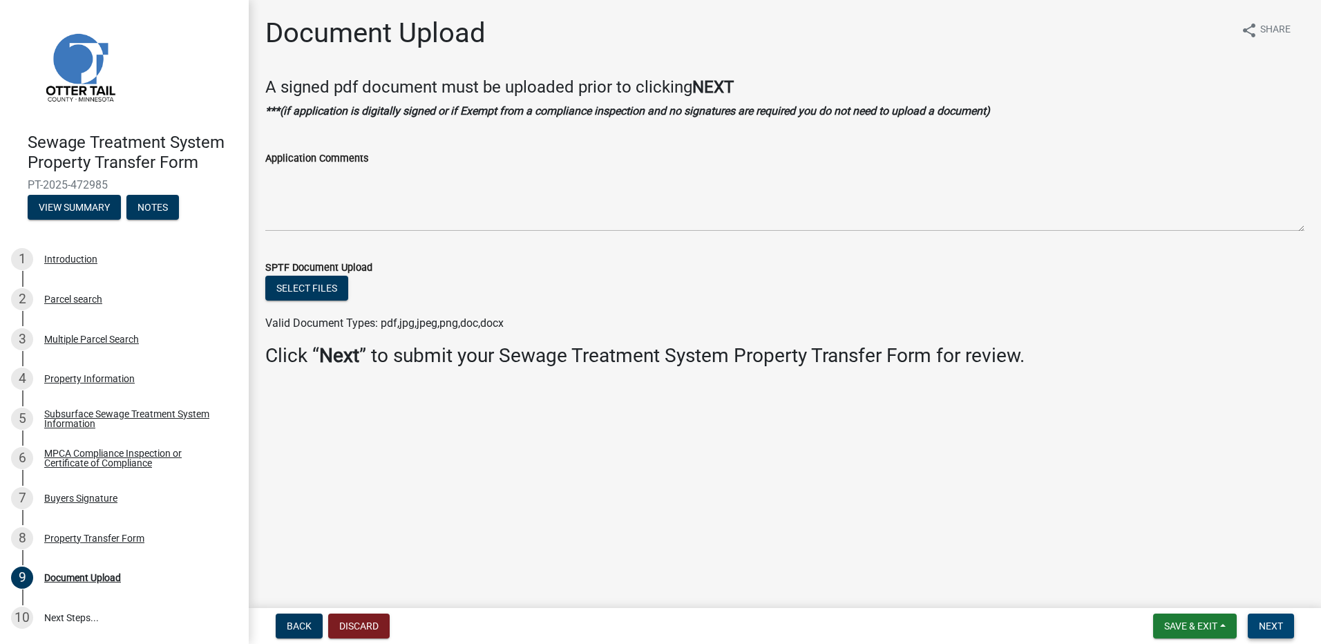
click at [1269, 621] on span "Next" at bounding box center [1270, 625] width 24 height 11
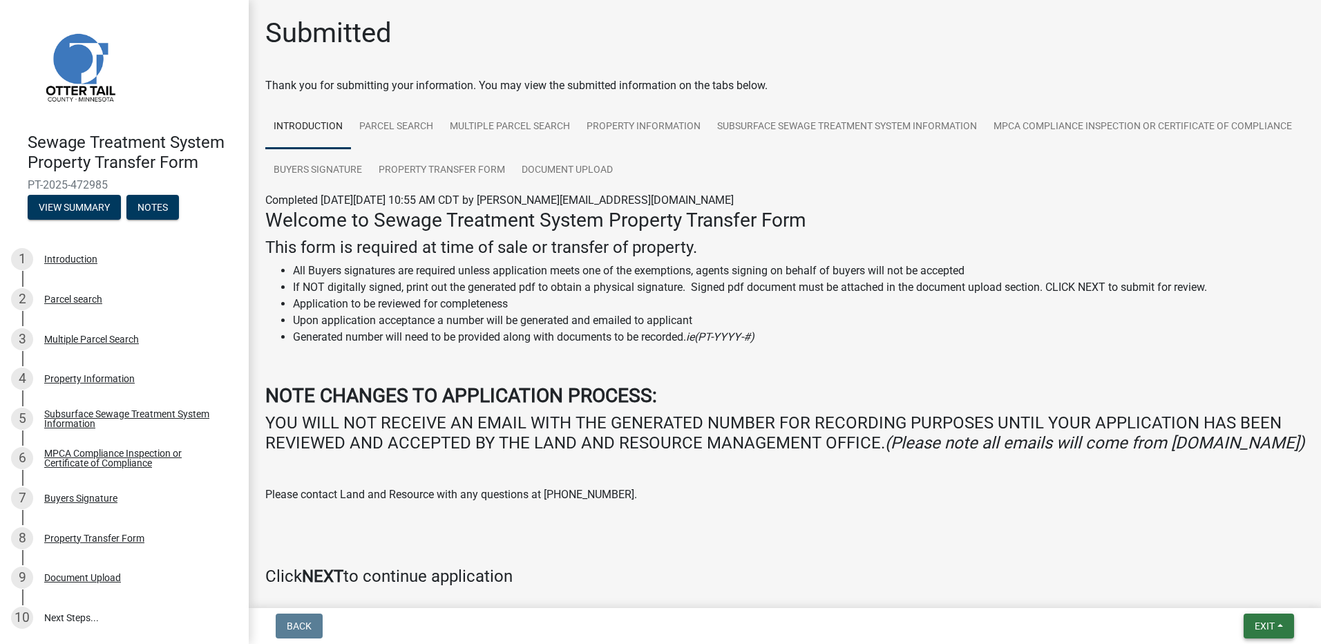
click at [1273, 615] on button "Exit" at bounding box center [1268, 625] width 50 height 25
click at [1234, 591] on button "Save & Exit" at bounding box center [1238, 589] width 111 height 33
